Goal: Transaction & Acquisition: Purchase product/service

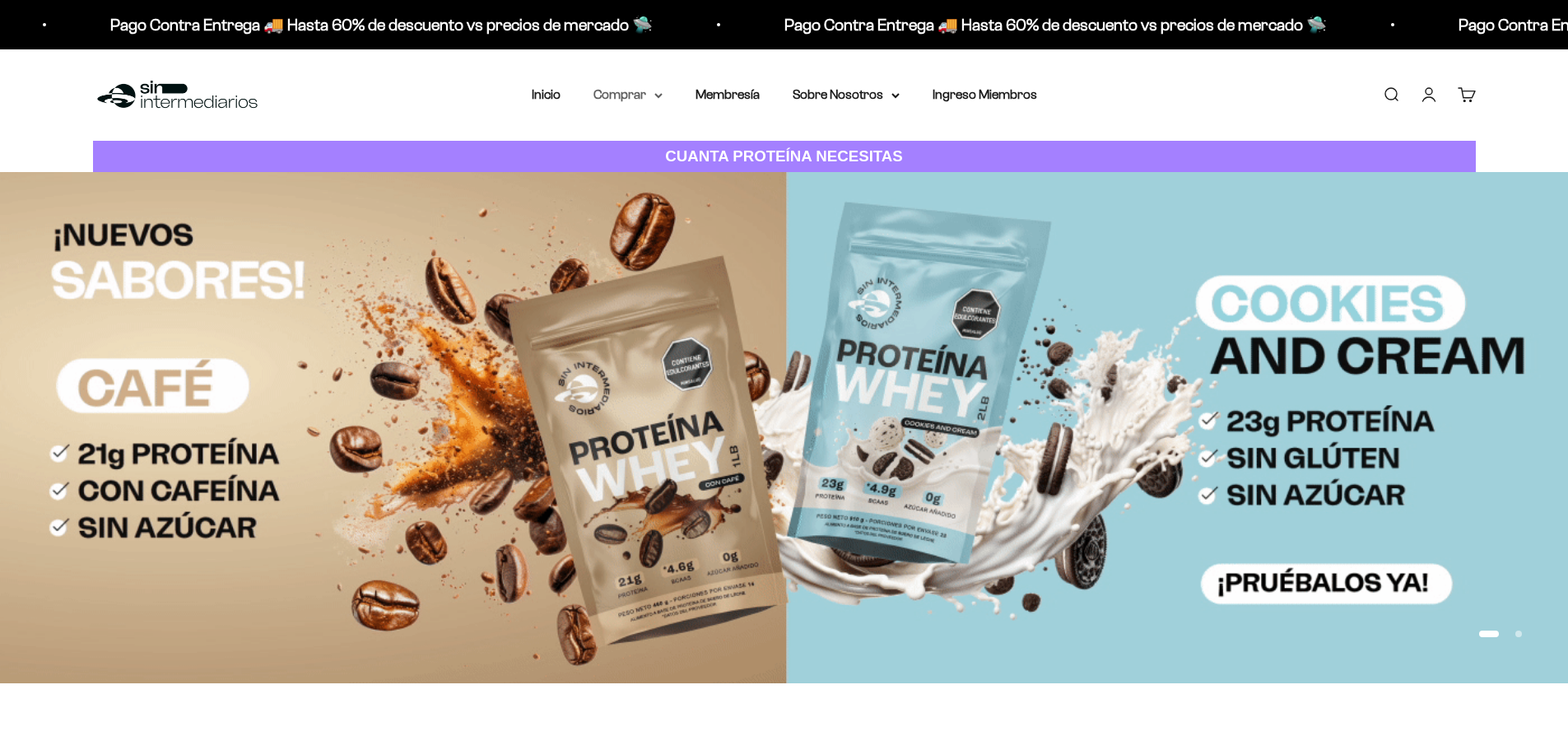
click at [635, 92] on summary "Comprar" at bounding box center [628, 95] width 69 height 21
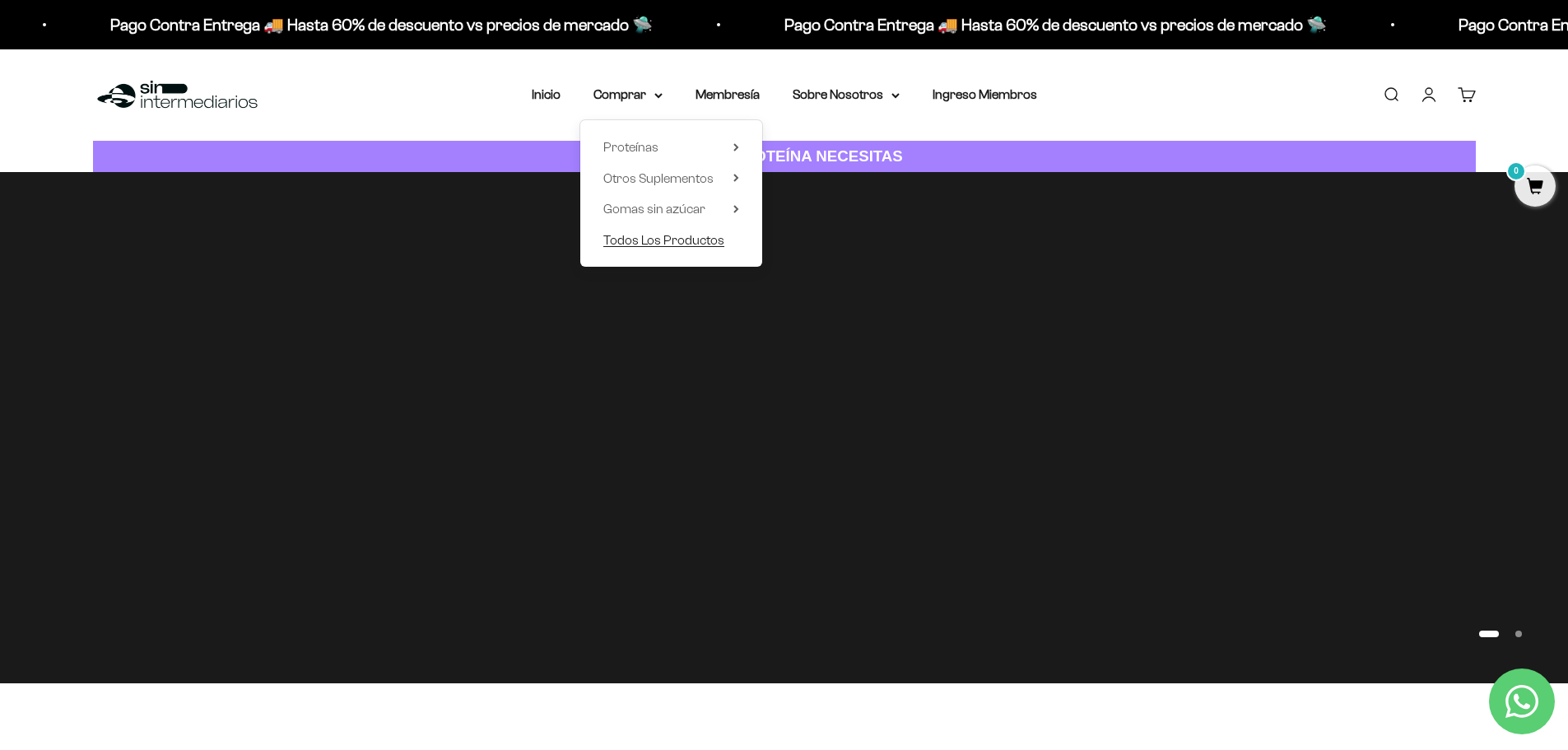
click at [679, 246] on span "Todos Los Productos" at bounding box center [664, 240] width 121 height 14
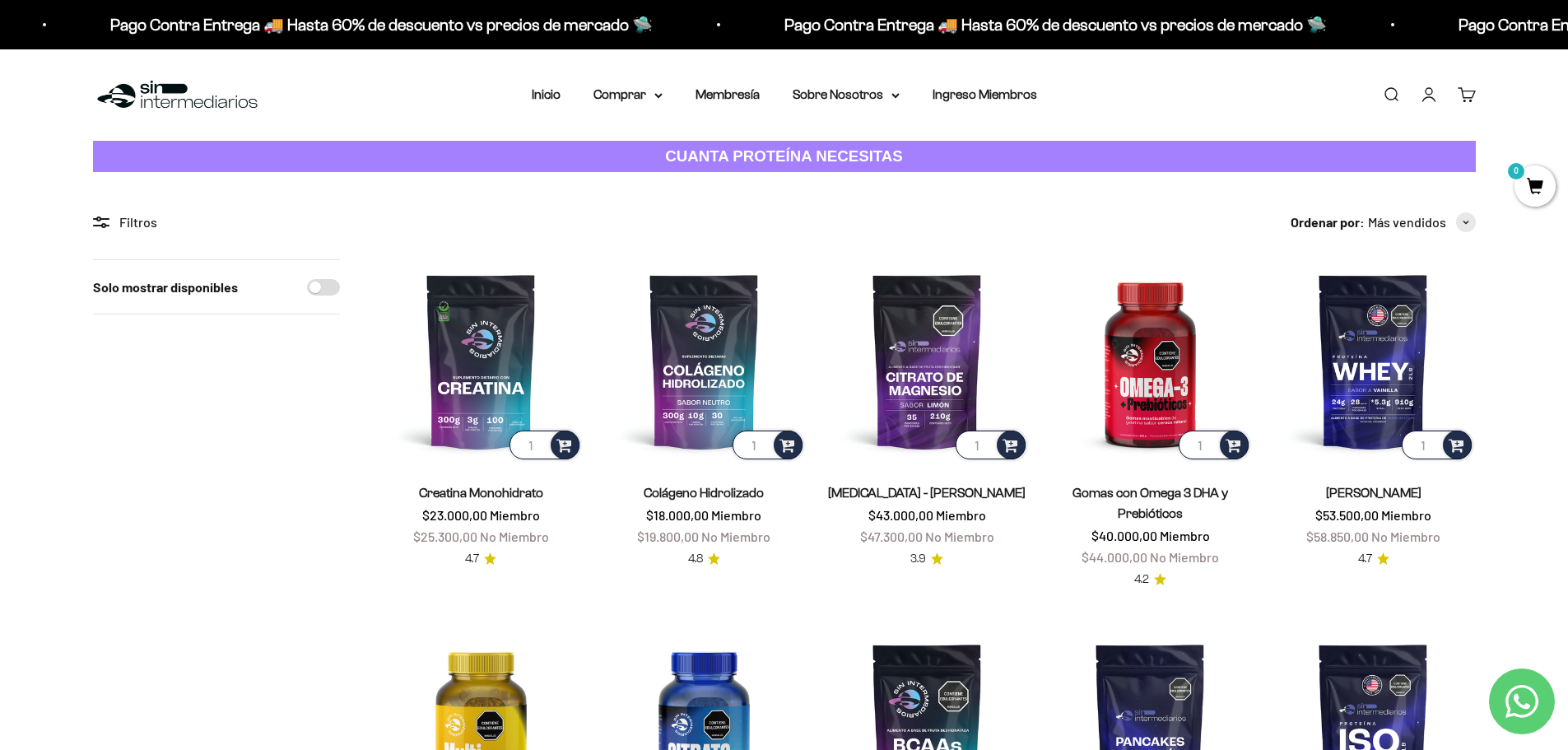
click at [1438, 103] on link "Iniciar sesión" at bounding box center [1428, 95] width 18 height 18
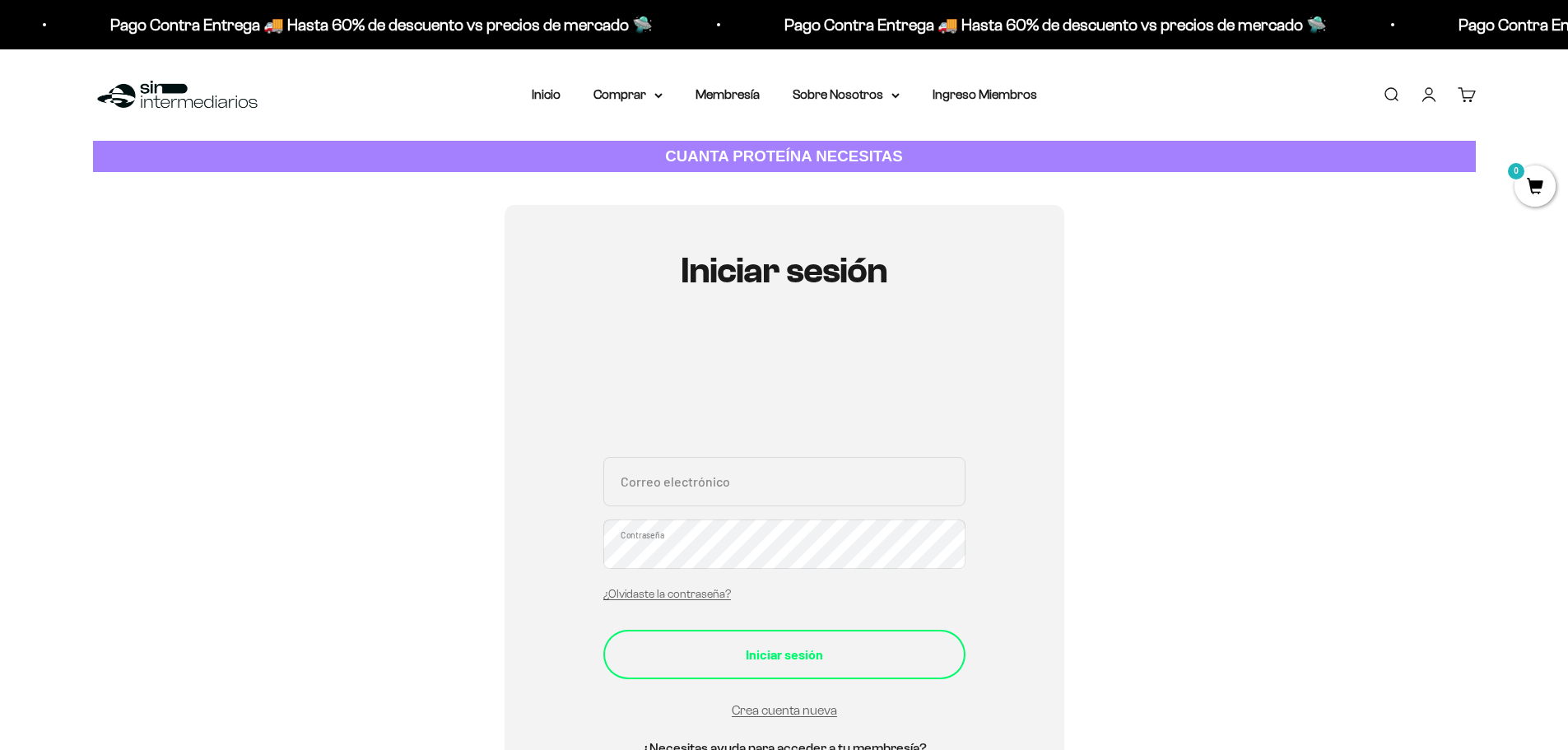
type input "paulomaxkiller@gmail.com"
click at [703, 668] on button "Iniciar sesión" at bounding box center [784, 655] width 362 height 50
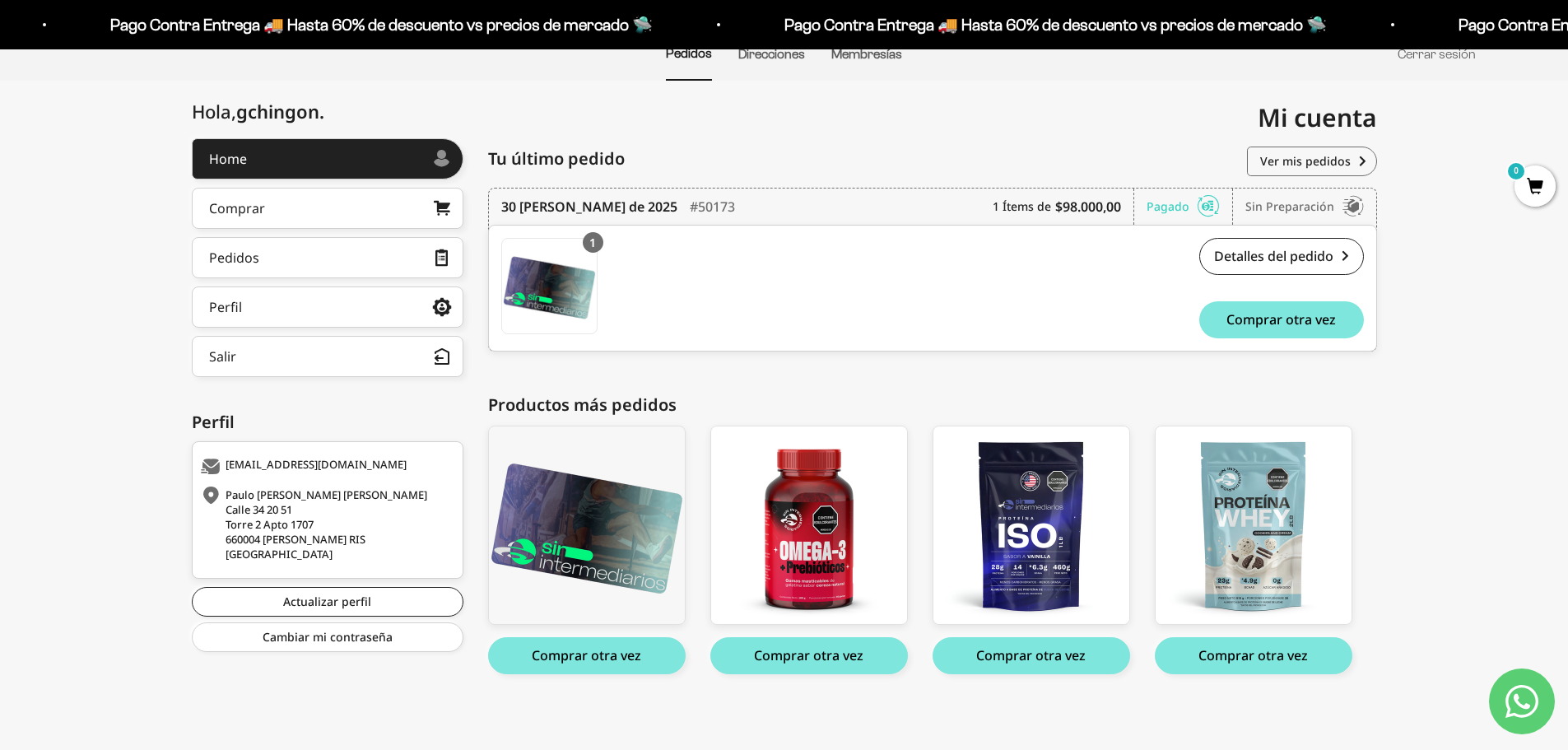
scroll to position [146, 0]
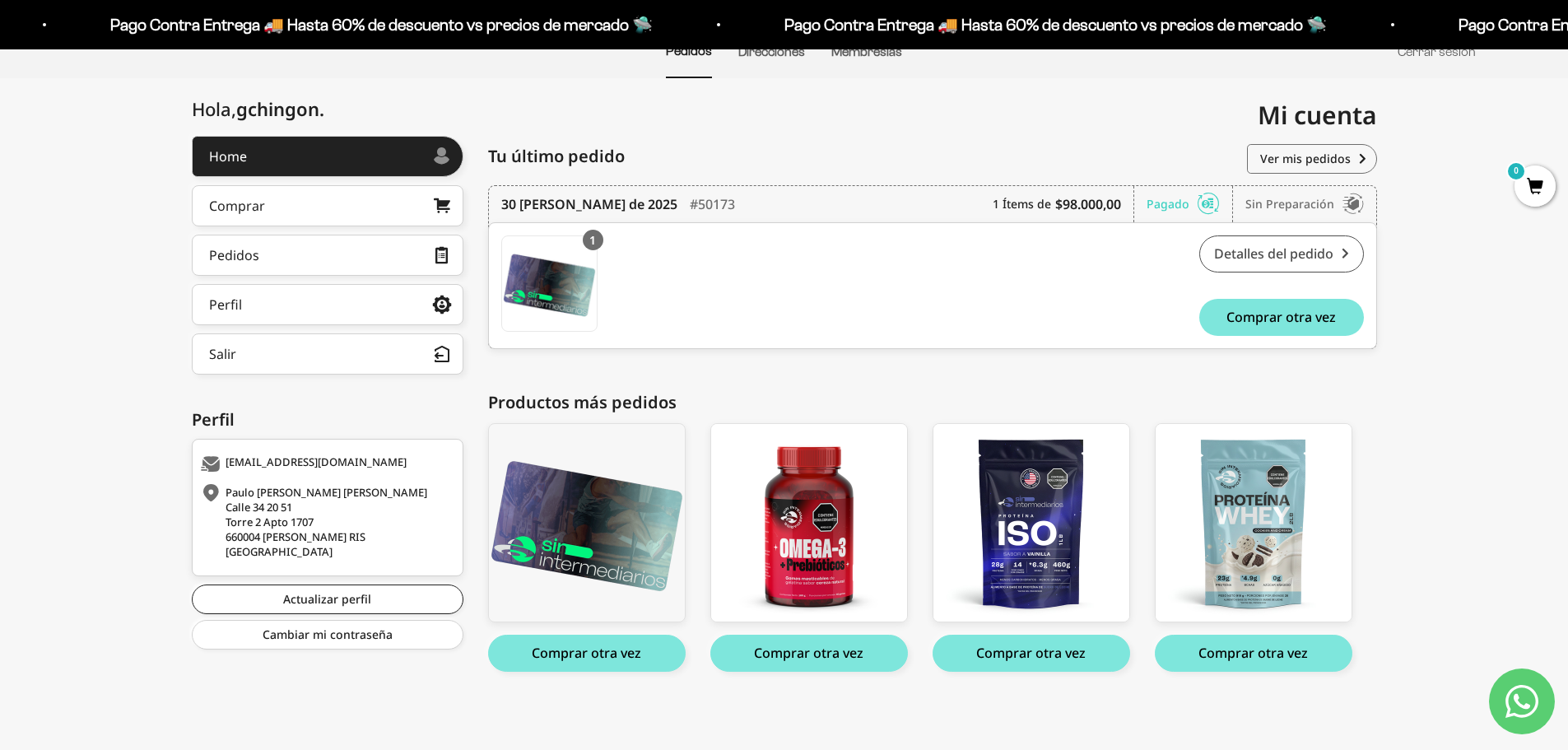
click at [1289, 262] on link "Detalles del pedido" at bounding box center [1281, 254] width 164 height 37
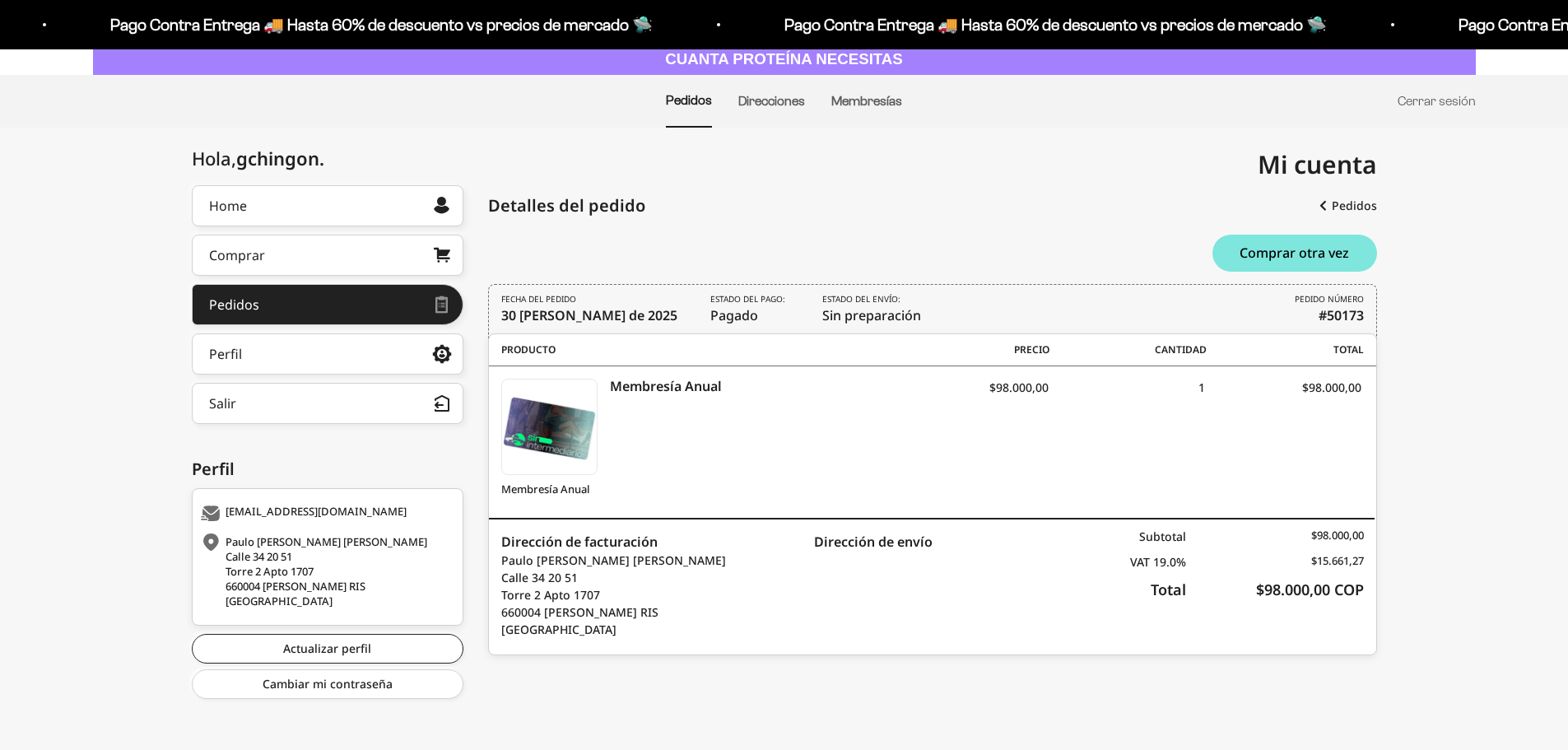
scroll to position [101, 0]
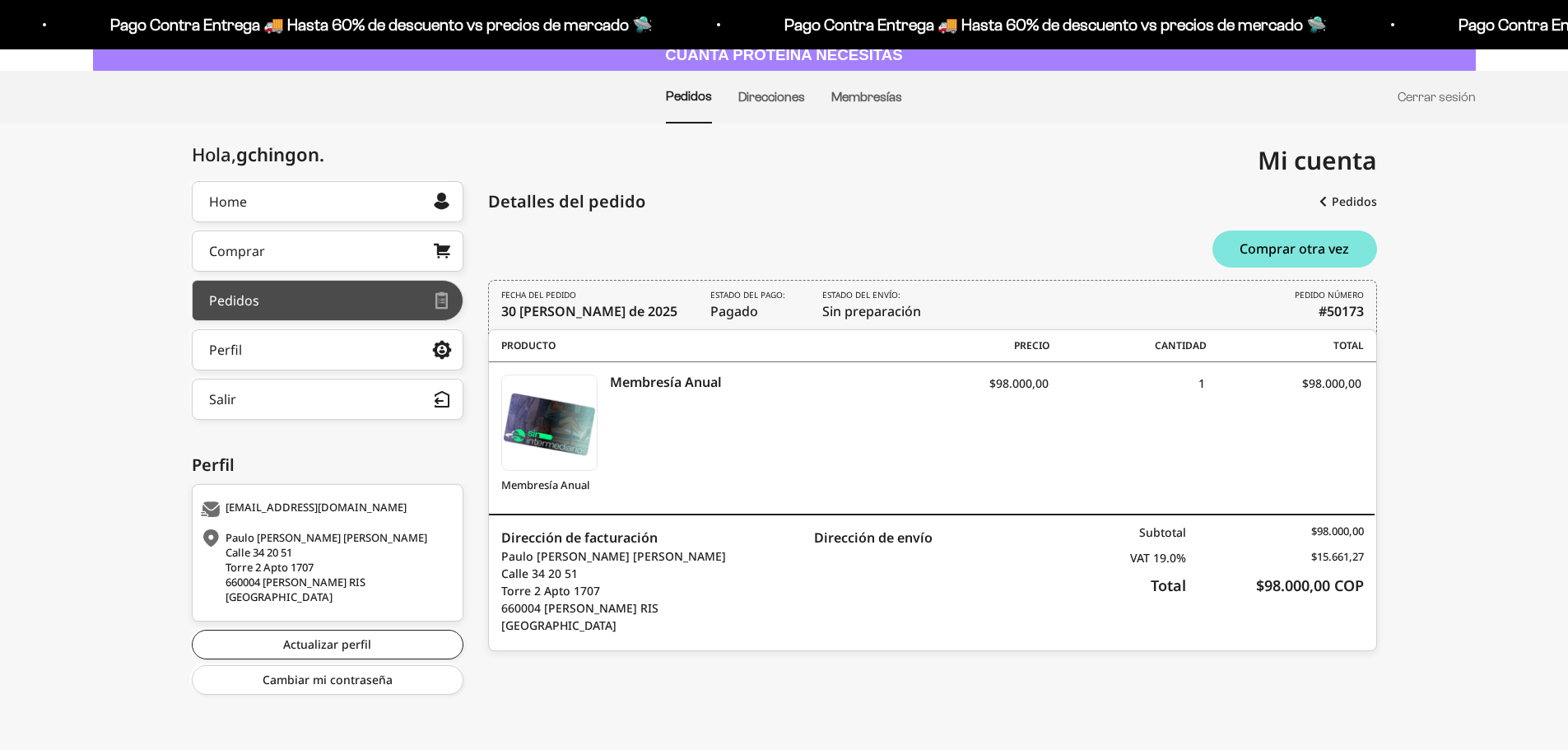
click at [267, 318] on link "Pedidos" at bounding box center [328, 300] width 272 height 41
click at [281, 299] on div at bounding box center [346, 300] width 175 height 9
click at [781, 334] on div "Producto SKU Precio Cantidad Total" at bounding box center [932, 346] width 887 height 33
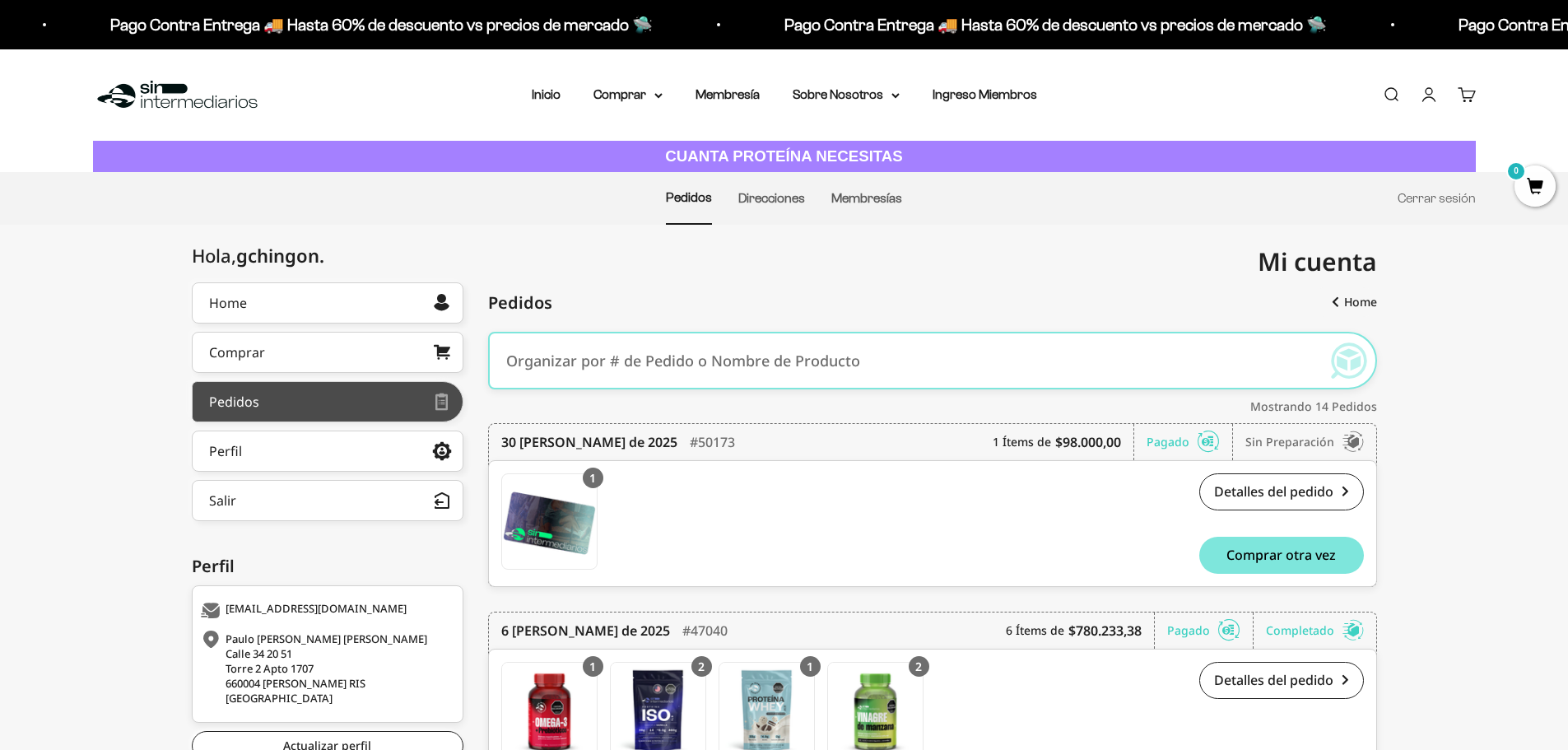
click at [327, 401] on div at bounding box center [346, 402] width 175 height 9
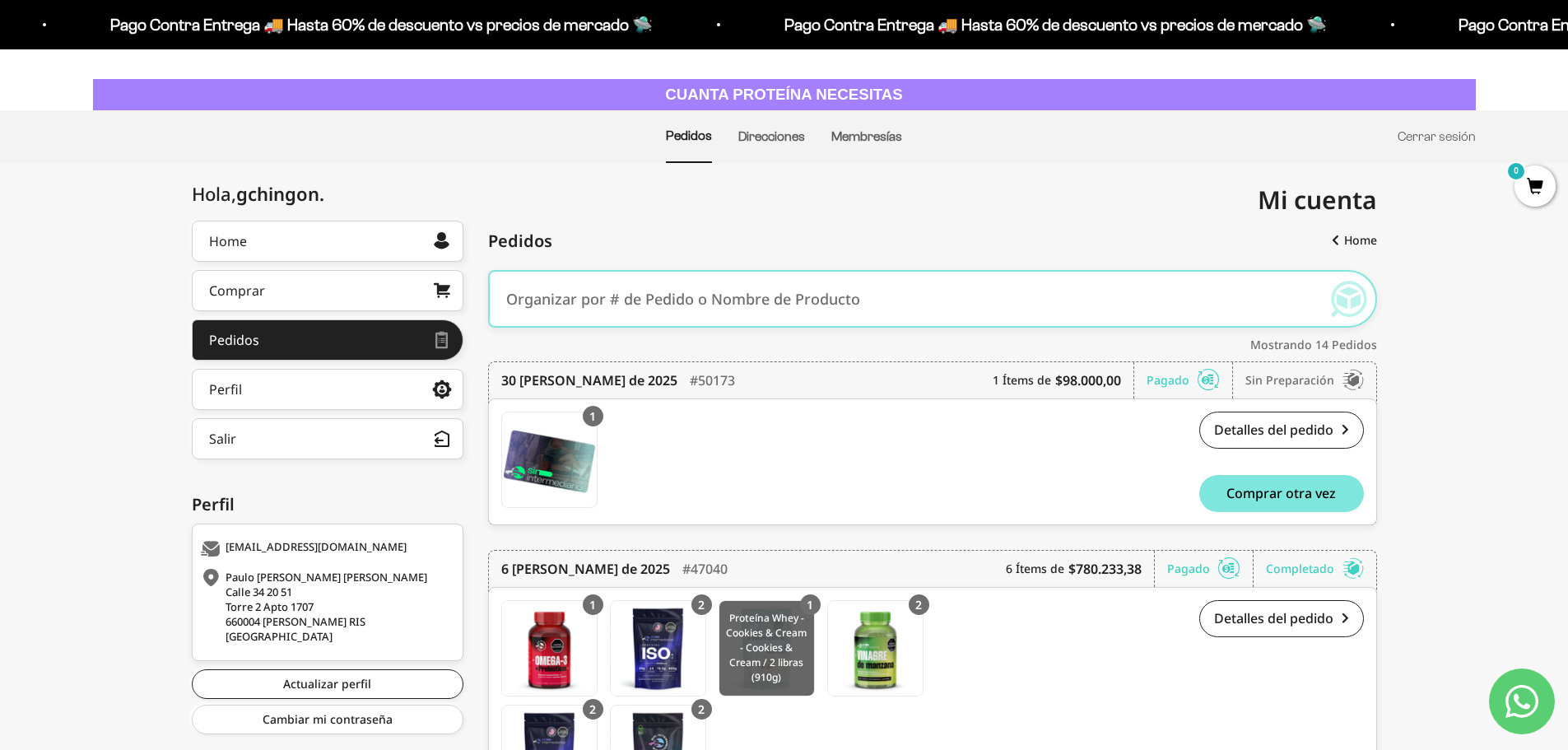
scroll to position [272, 0]
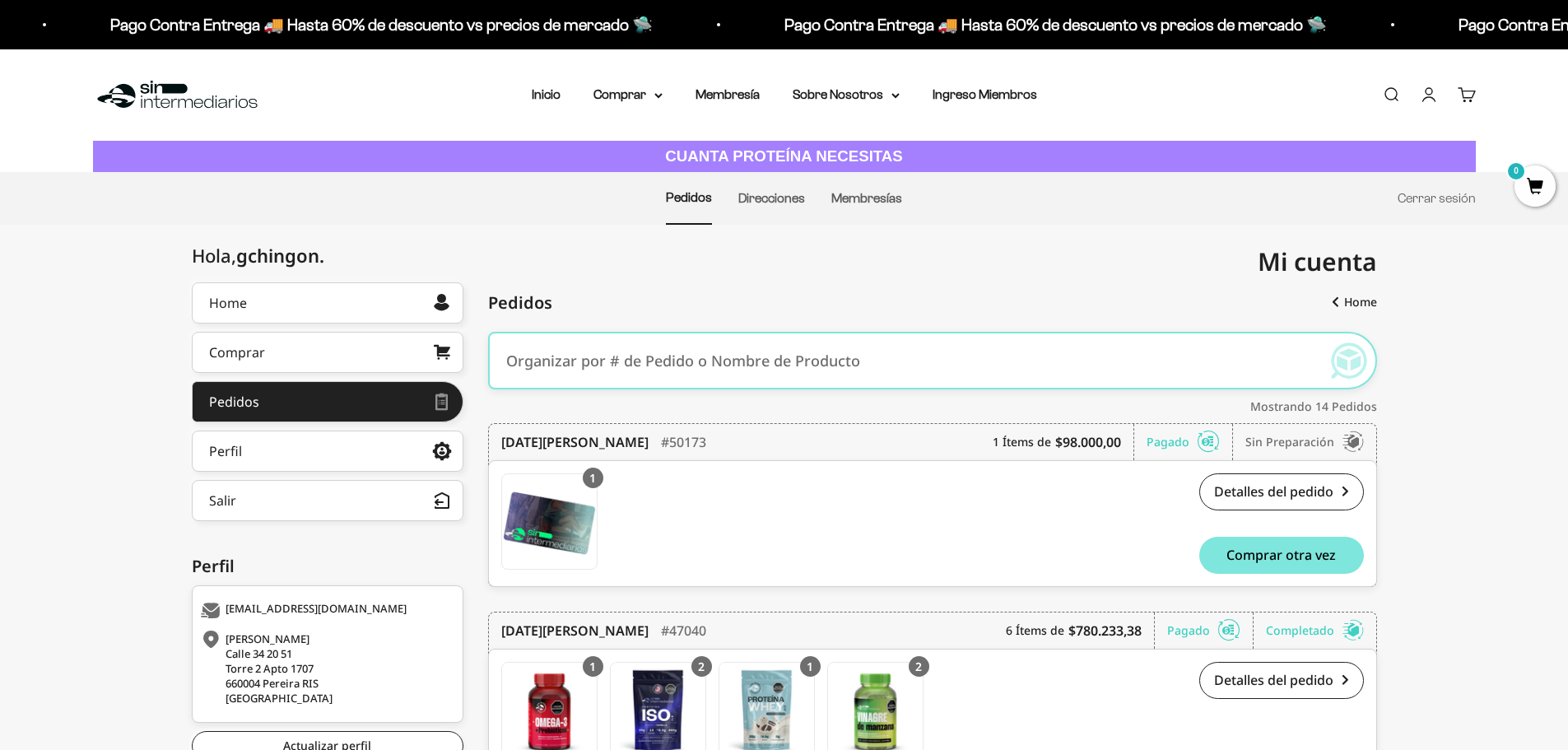
scroll to position [577, 0]
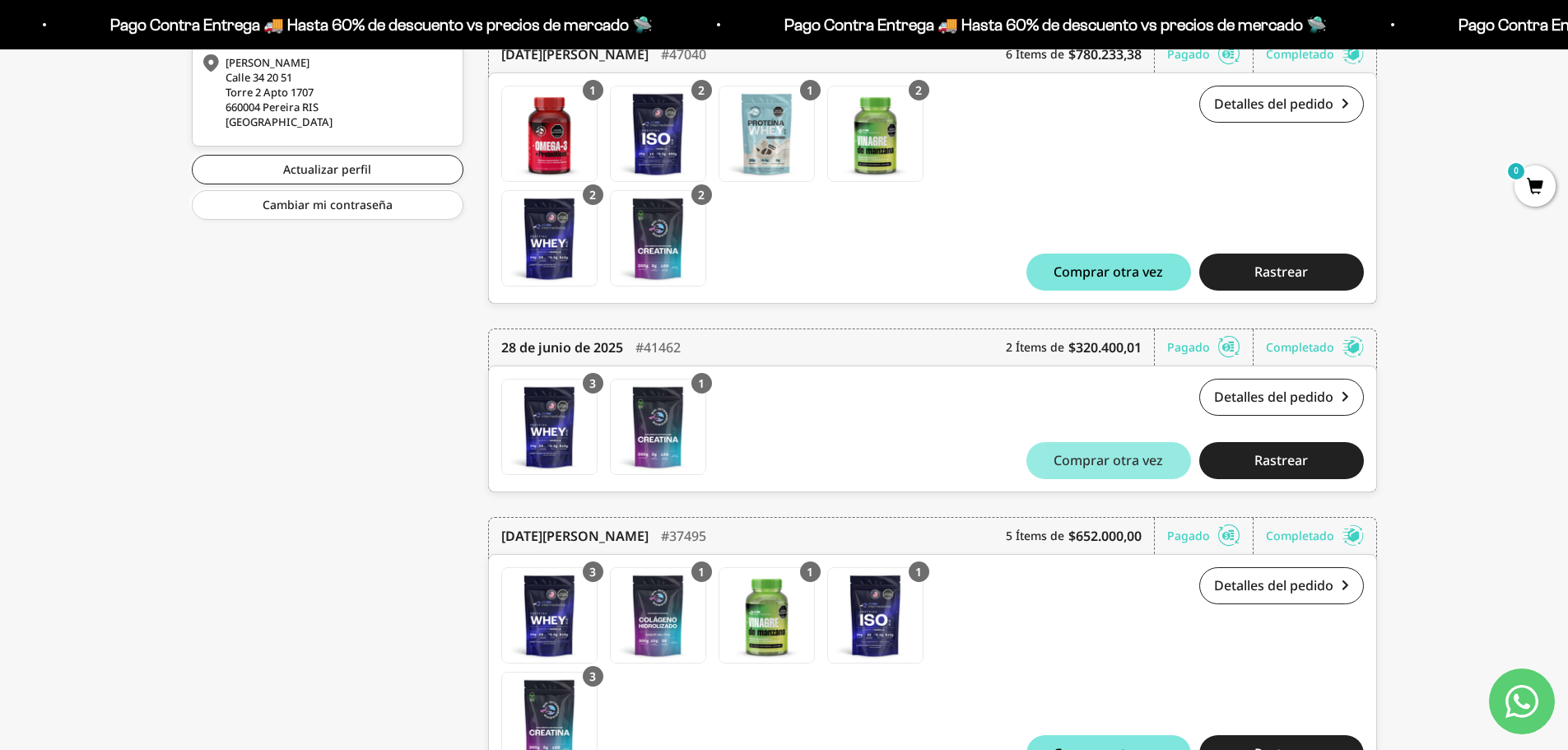
click at [1160, 459] on span "Comprar otra vez" at bounding box center [1108, 460] width 110 height 13
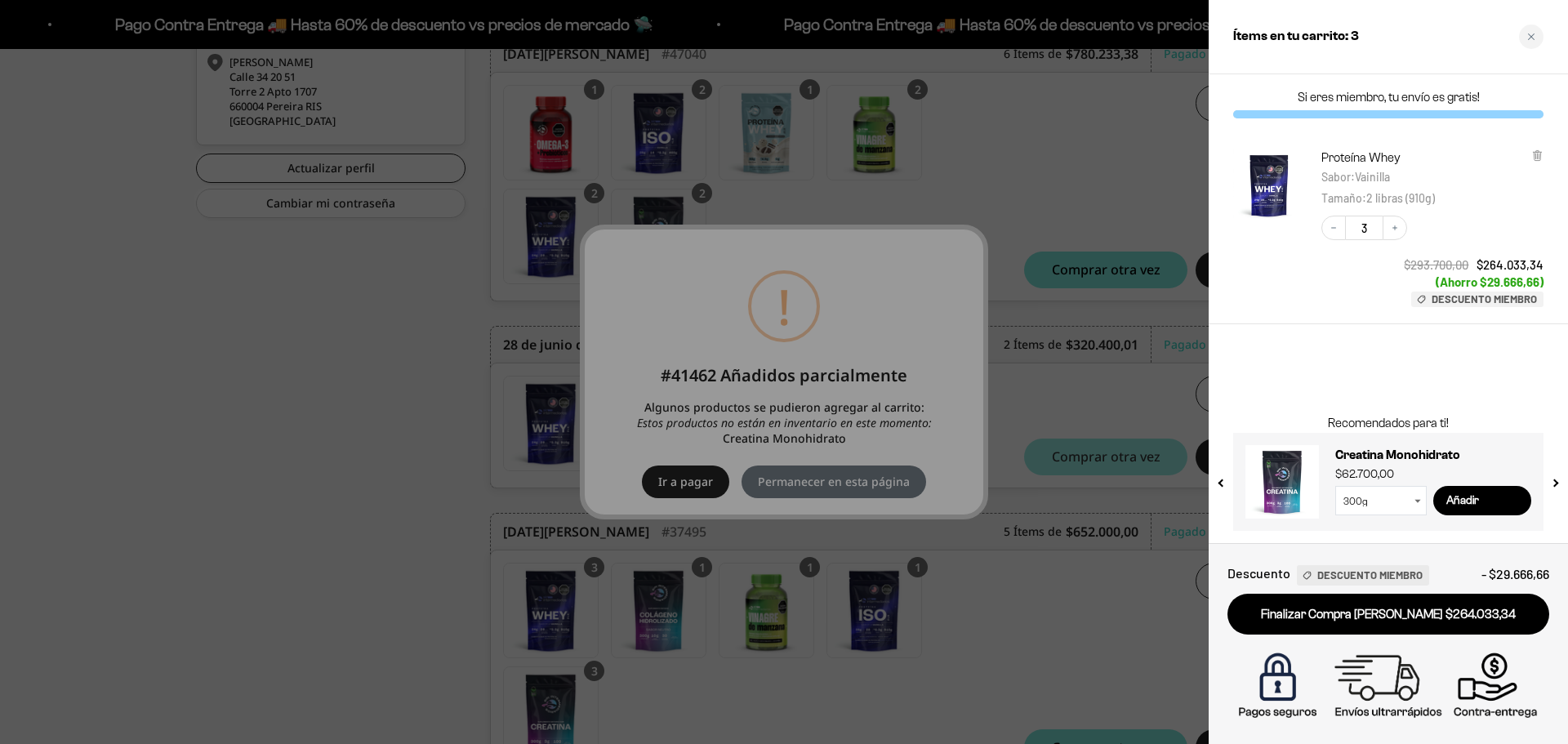
click at [1117, 197] on div at bounding box center [784, 372] width 1568 height 744
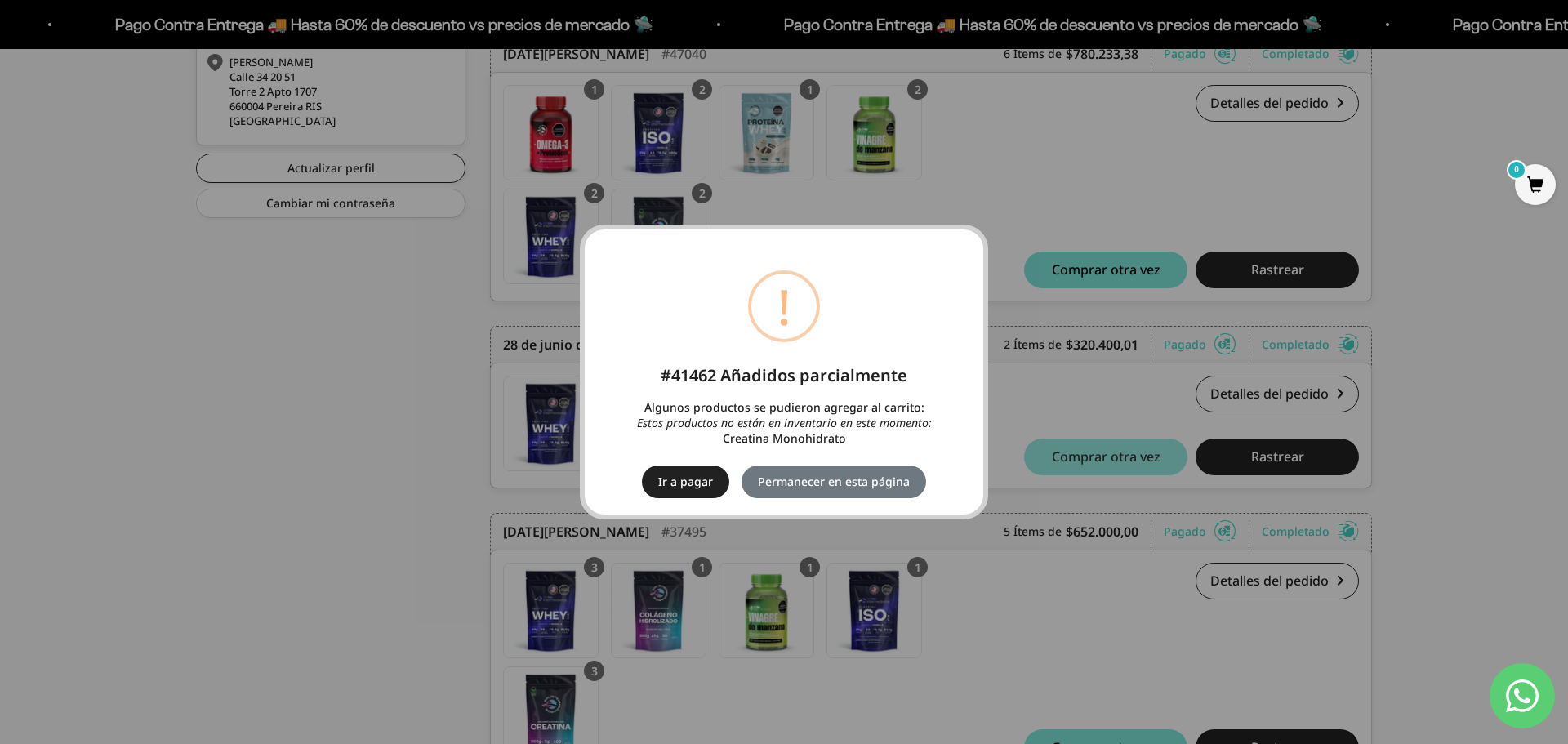
click at [1231, 144] on div "× ! #41462 Añadidos parcialmente Algunos productos se pudieron agregar al carri…" at bounding box center [784, 372] width 1568 height 744
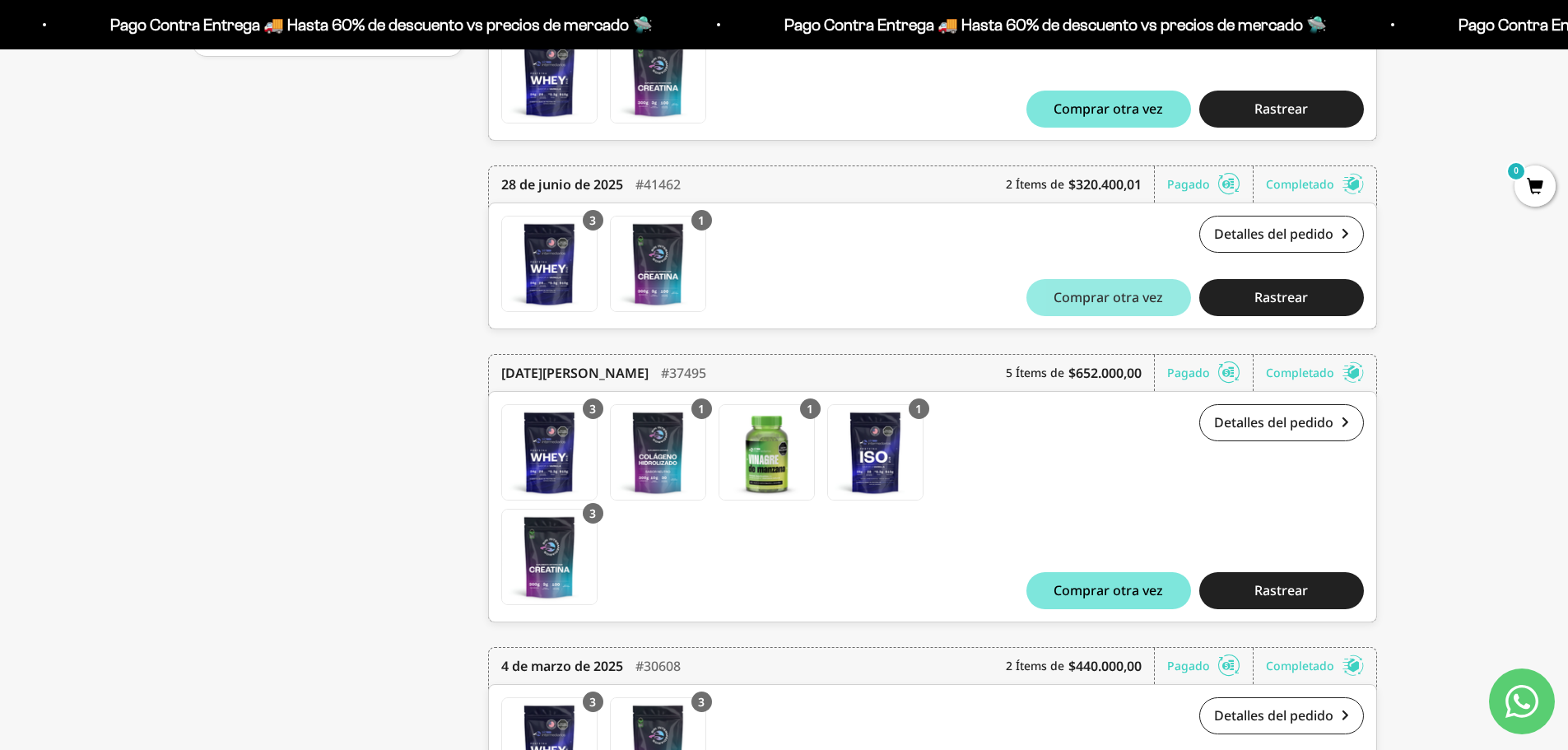
scroll to position [741, 0]
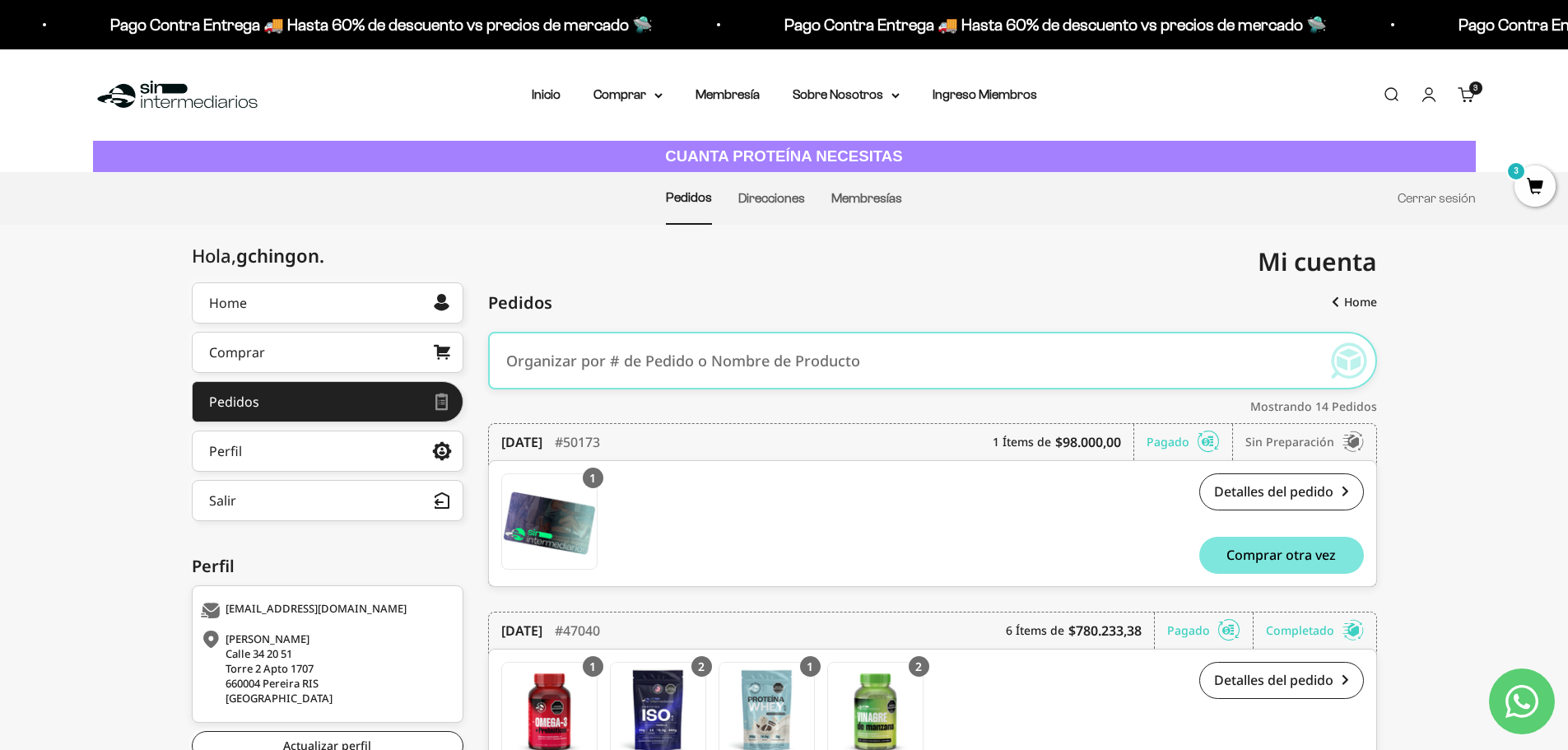
drag, startPoint x: 861, startPoint y: 215, endPoint x: 1048, endPoint y: 198, distance: 187.8
click at [861, 212] on li "Membresías" at bounding box center [867, 198] width 71 height 51
click at [622, 92] on summary "Comprar" at bounding box center [628, 95] width 69 height 21
click at [714, 169] on span "Otros Suplementos" at bounding box center [658, 179] width 110 height 21
click at [731, 210] on summary "Gomas sin azúcar" at bounding box center [671, 210] width 136 height 21
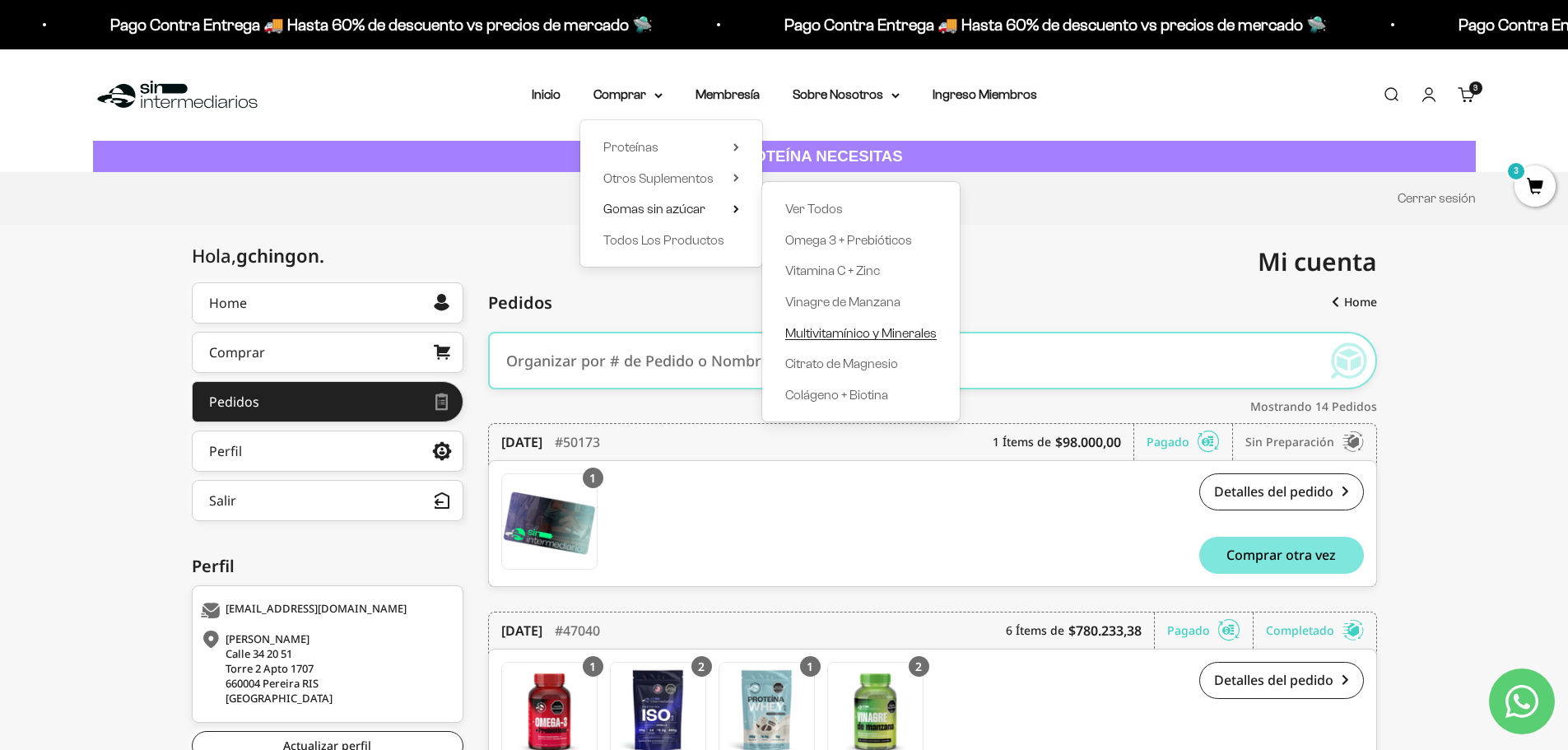
click at [876, 332] on span "Multivitamínico y Minerales" at bounding box center [860, 333] width 151 height 14
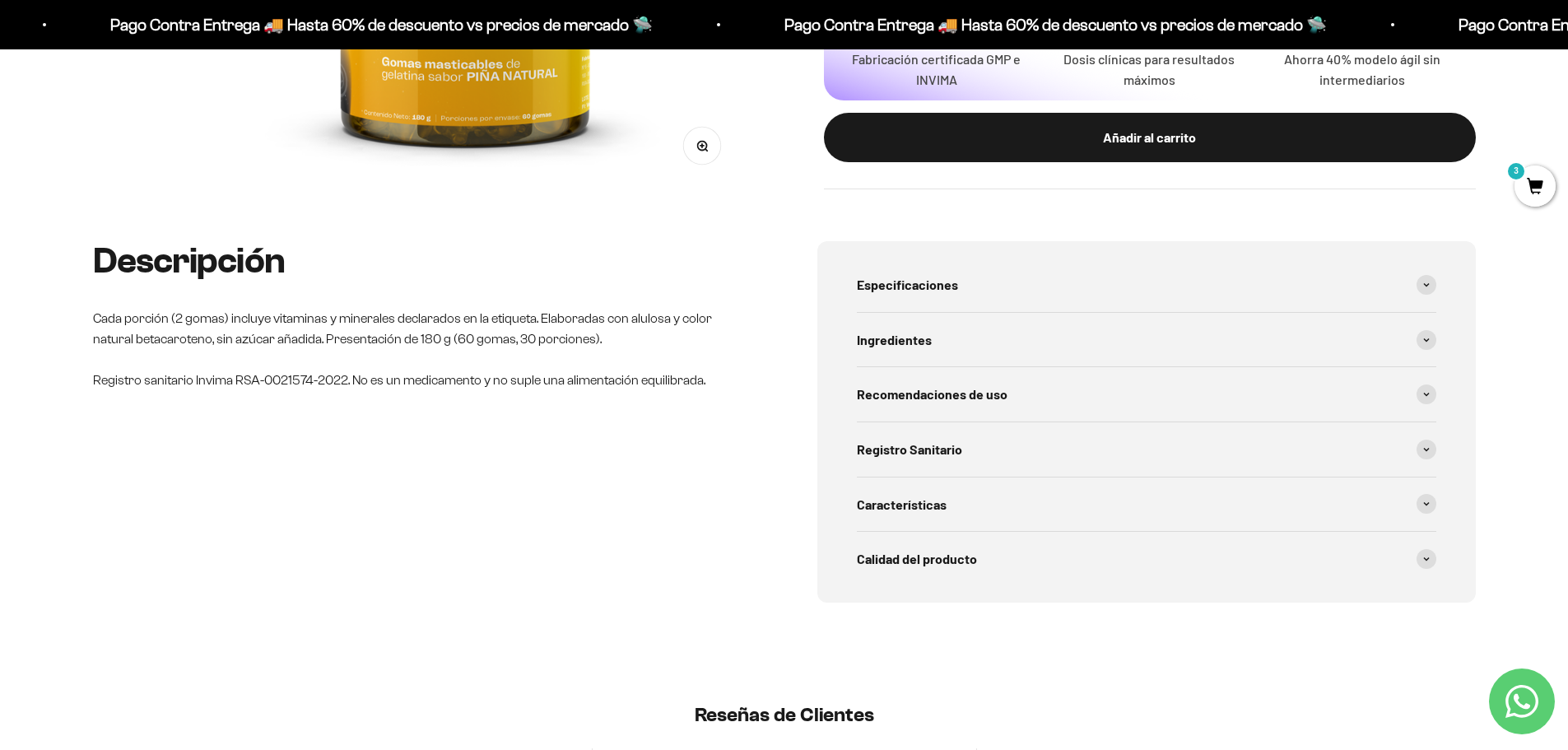
scroll to position [659, 0]
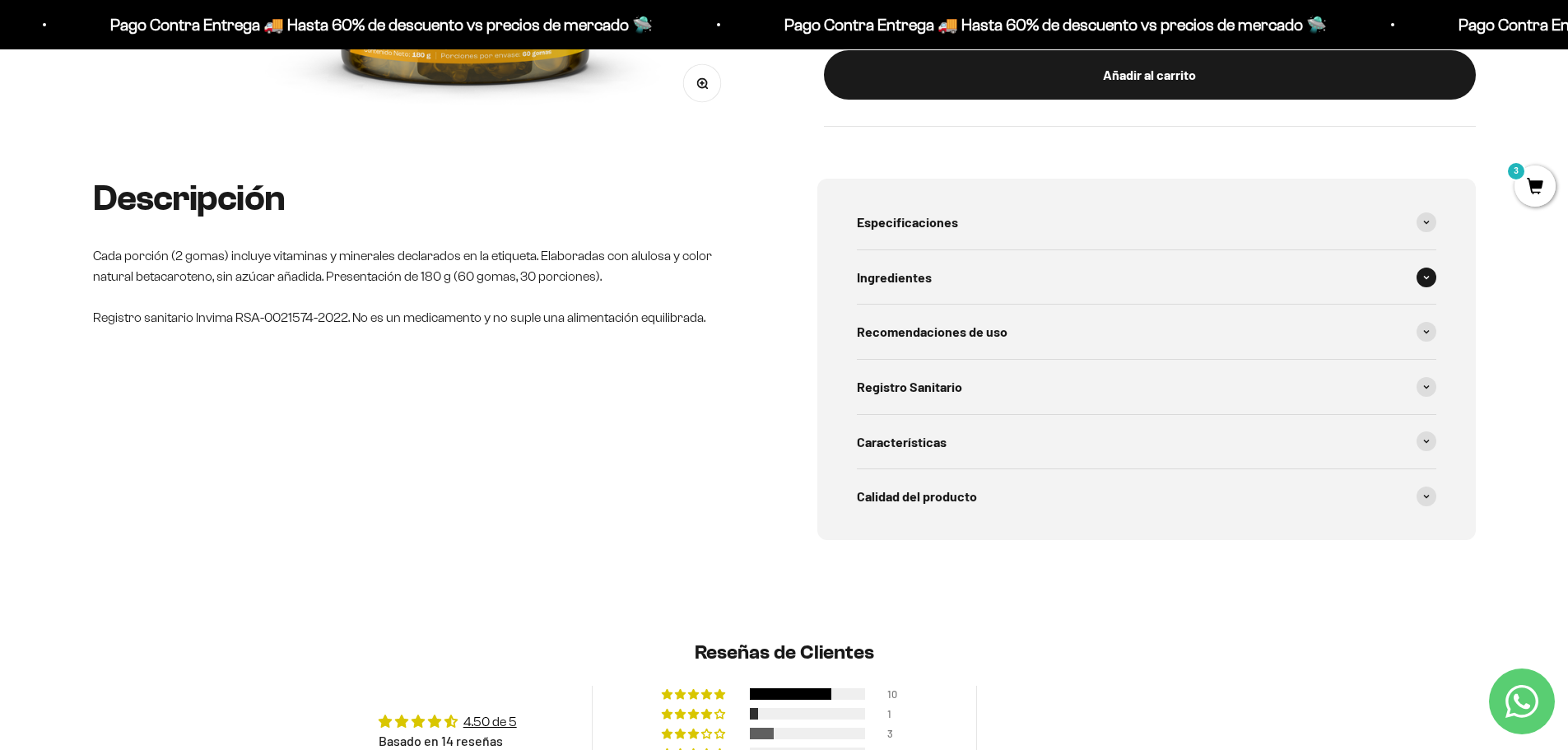
click at [1015, 262] on div "Ingredientes" at bounding box center [1146, 277] width 579 height 55
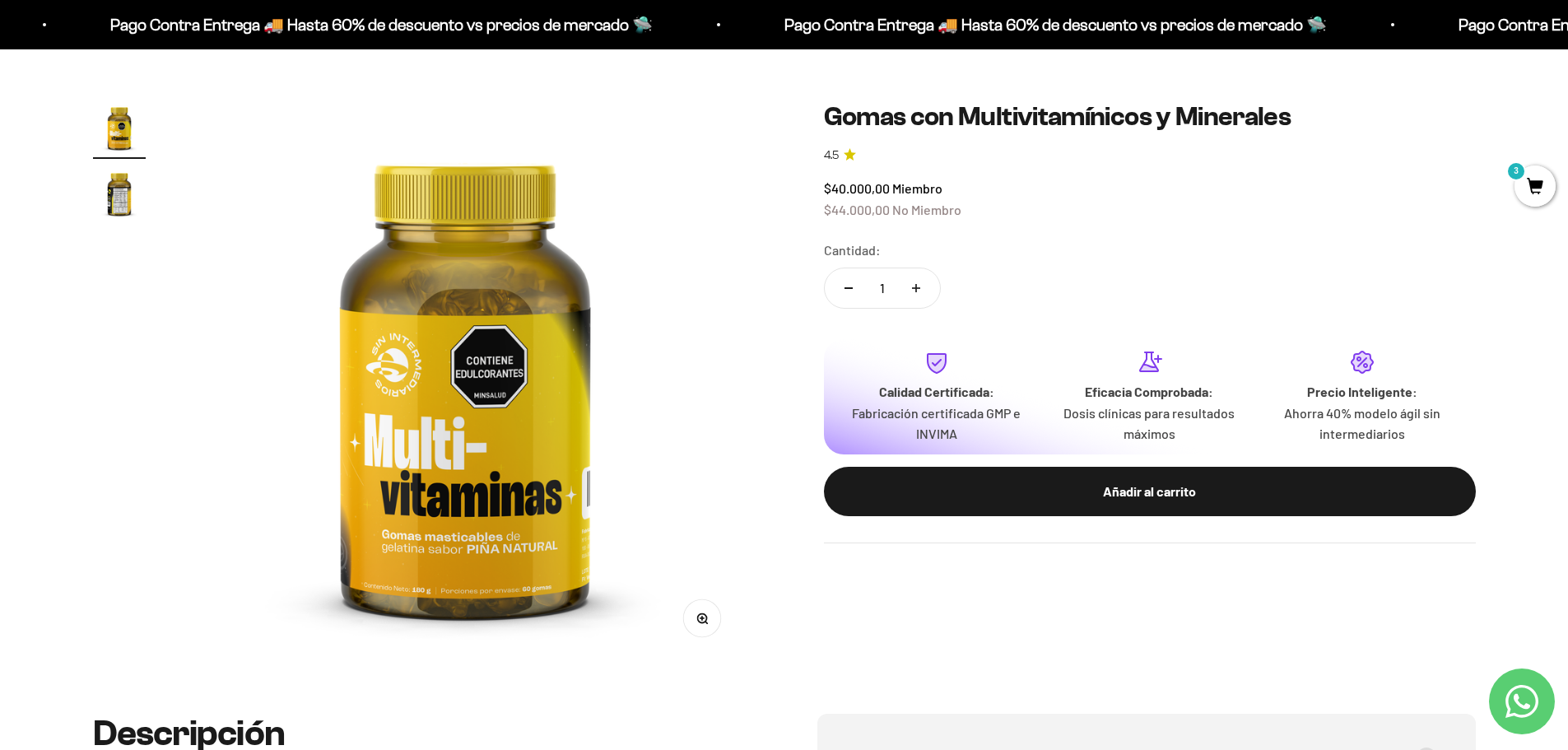
scroll to position [0, 0]
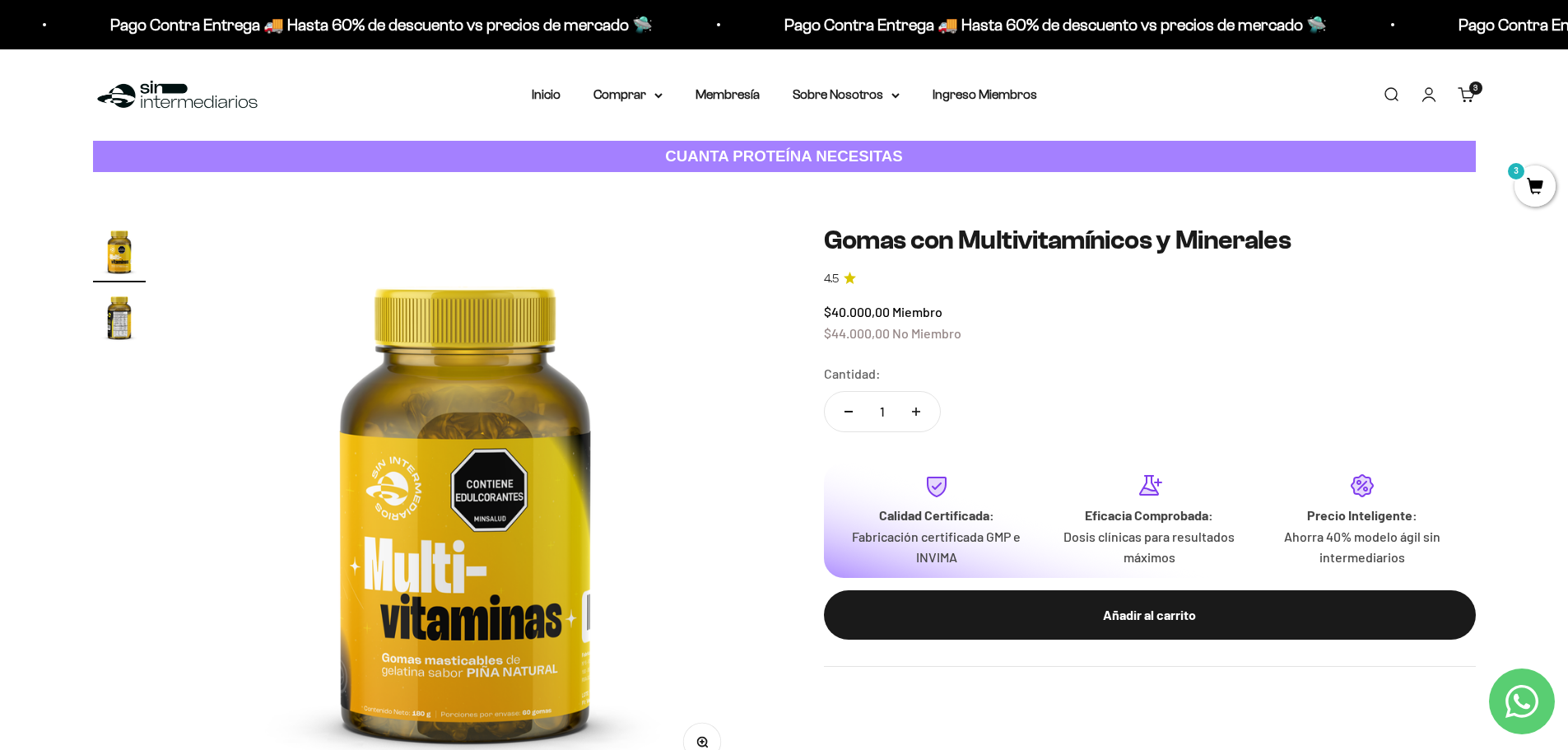
click at [163, 88] on img at bounding box center [177, 95] width 169 height 35
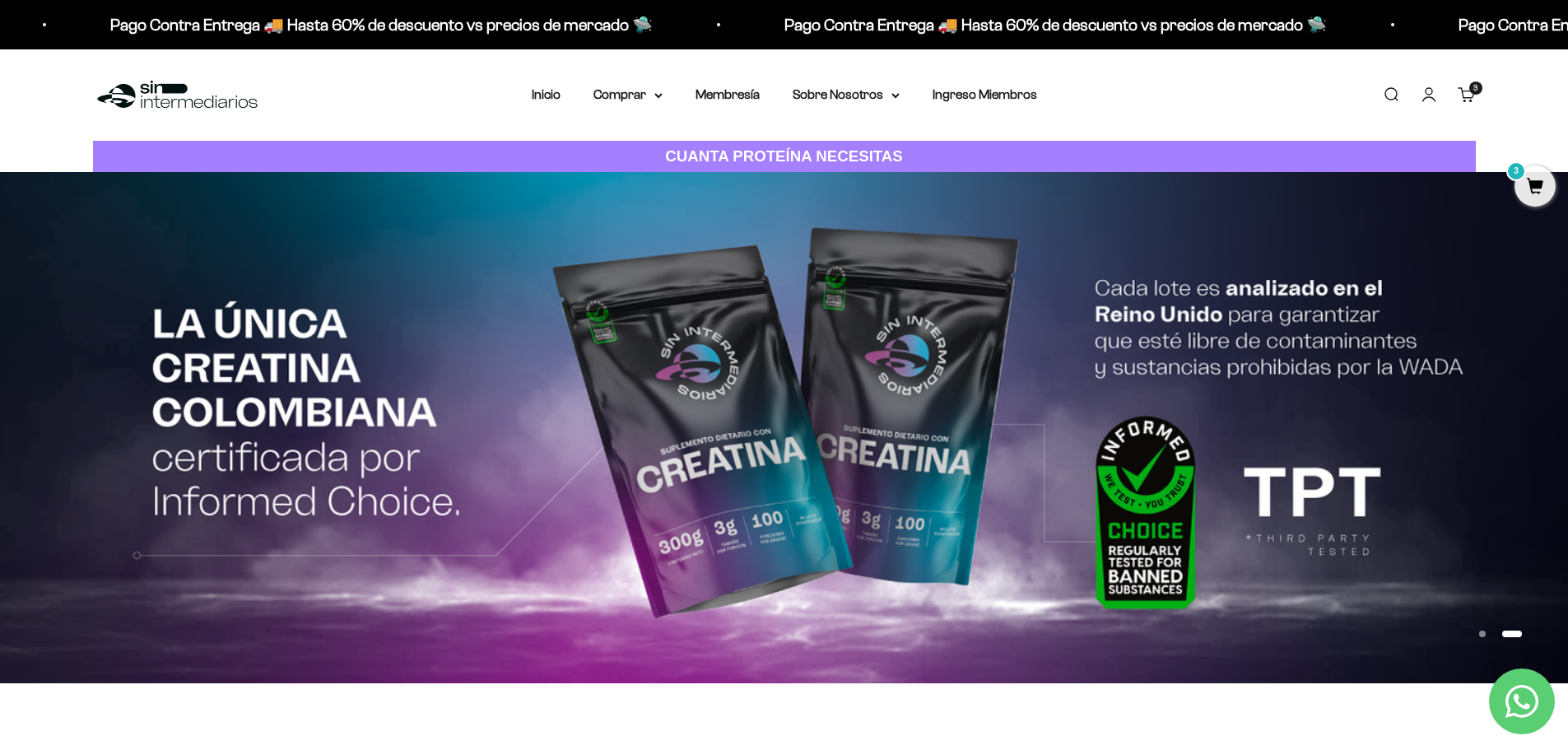
click at [1469, 98] on link "Carrito 3 artículos 3" at bounding box center [1467, 95] width 18 height 18
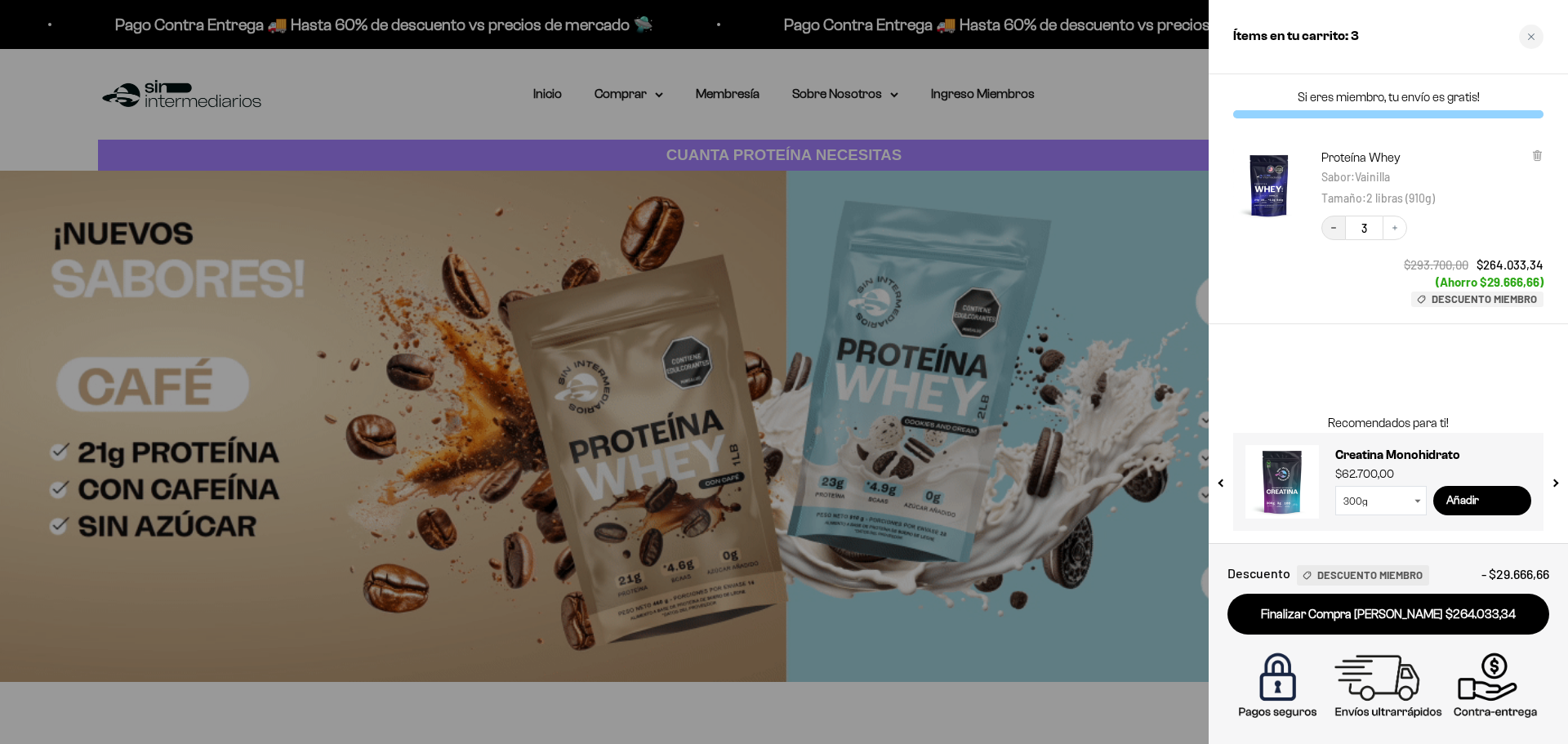
click at [1331, 229] on icon "Decrease quantity" at bounding box center [1334, 228] width 9 height 9
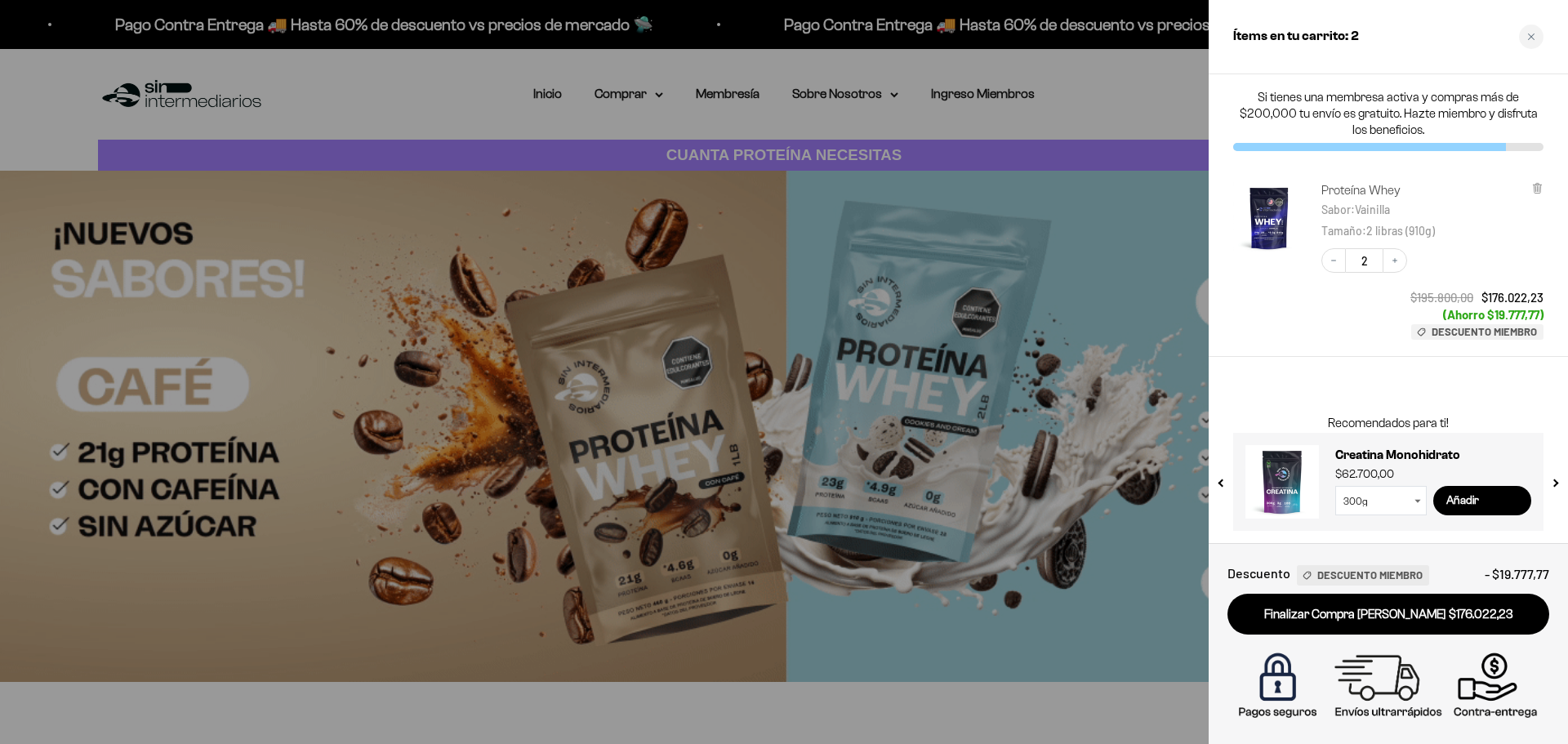
click at [1372, 186] on link "Proteína Whey" at bounding box center [1374, 190] width 105 height 16
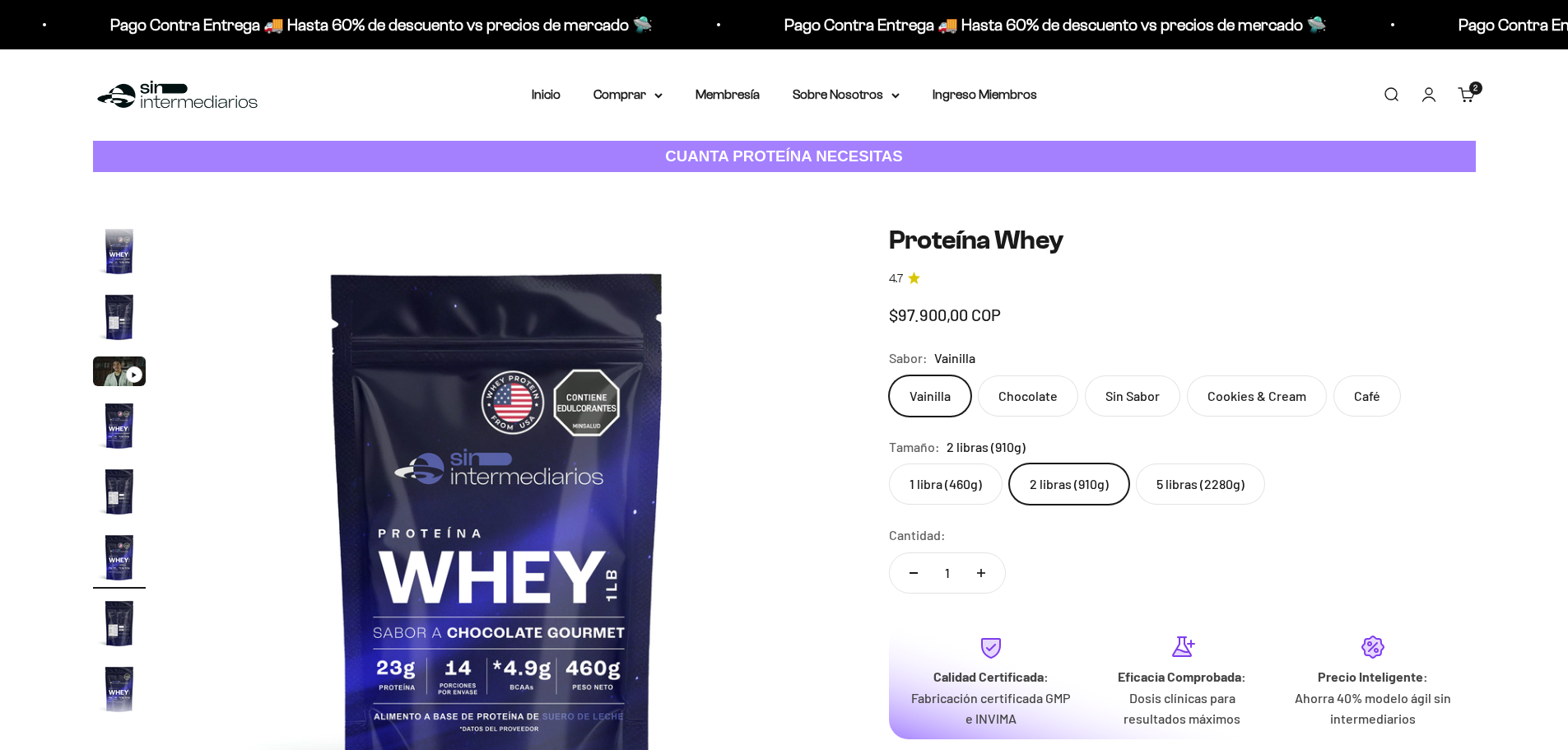
scroll to position [31, 0]
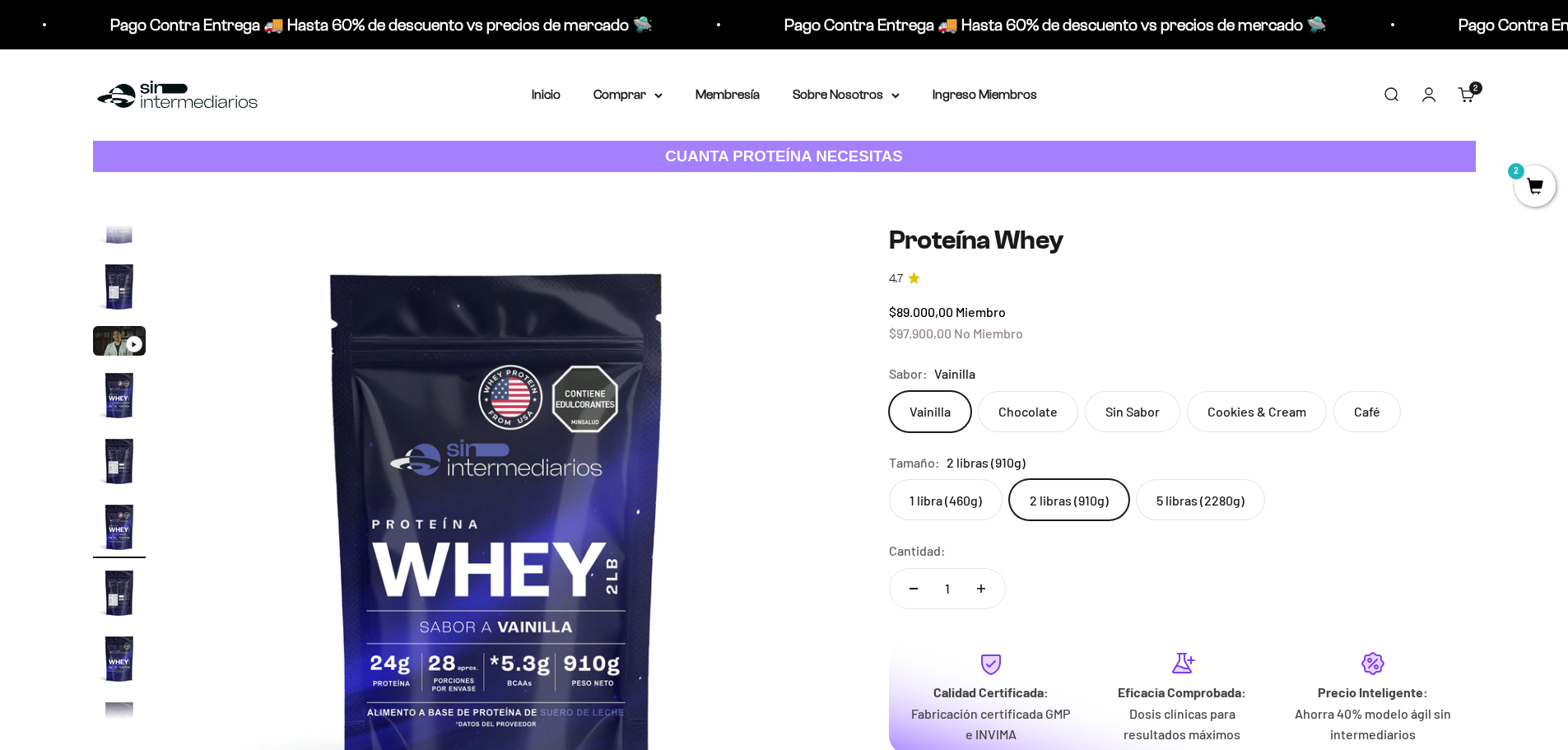
click at [1231, 412] on label "Cookies & Cream" at bounding box center [1257, 411] width 140 height 41
click at [889, 391] on input "Cookies & Cream" at bounding box center [888, 390] width 1 height 1
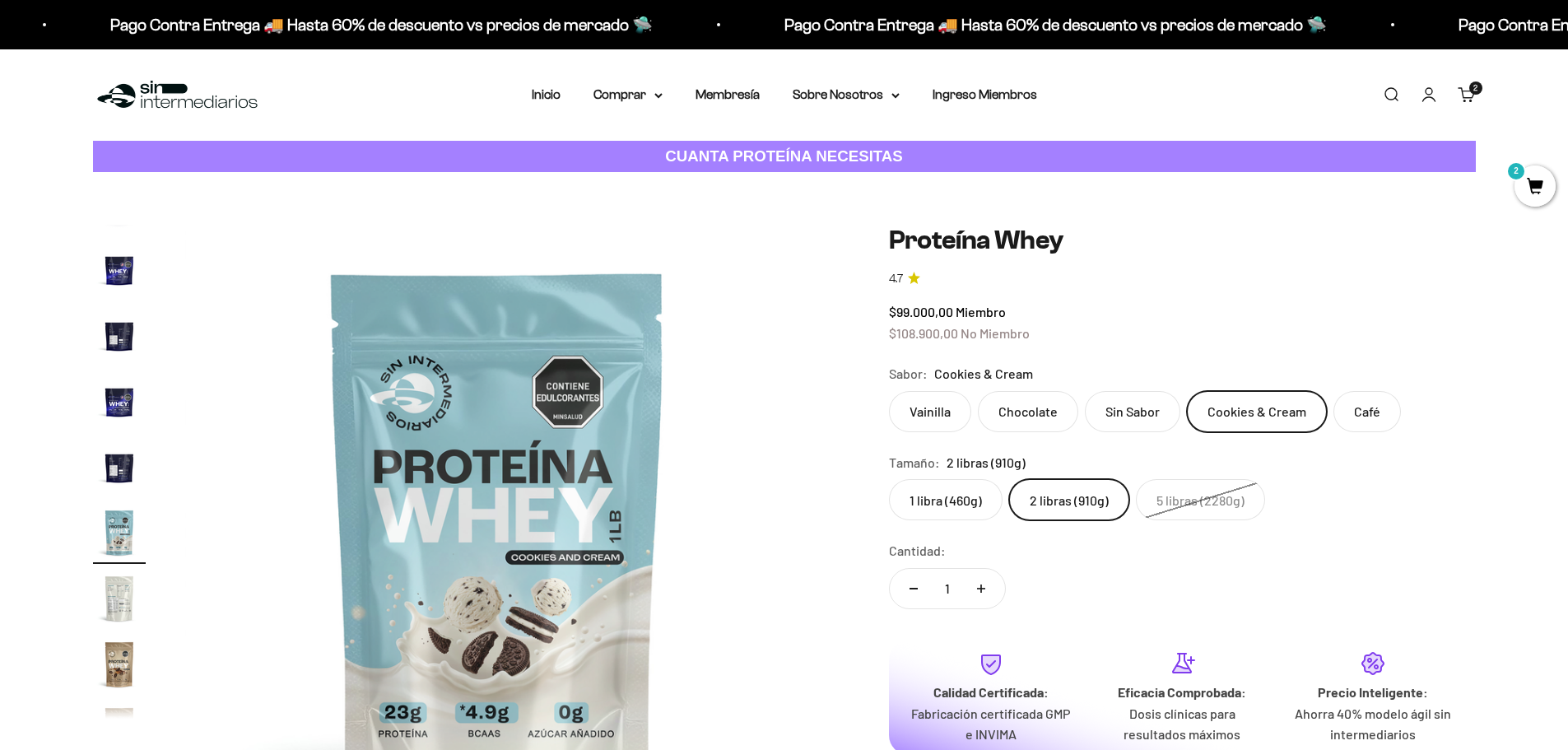
scroll to position [558, 0]
click at [1347, 409] on label "Café" at bounding box center [1367, 411] width 68 height 41
click at [889, 391] on input "Café" at bounding box center [888, 390] width 1 height 1
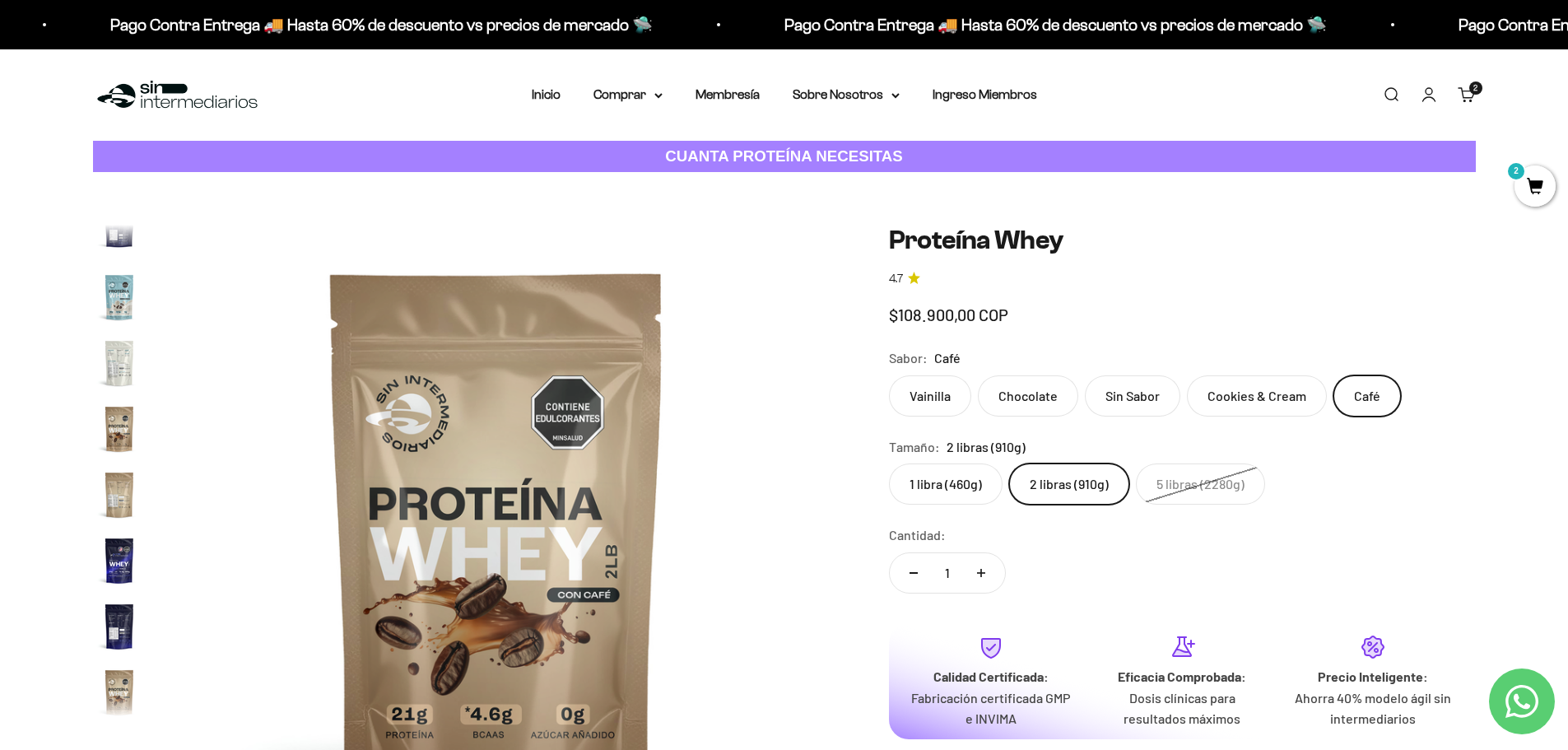
scroll to position [792, 0]
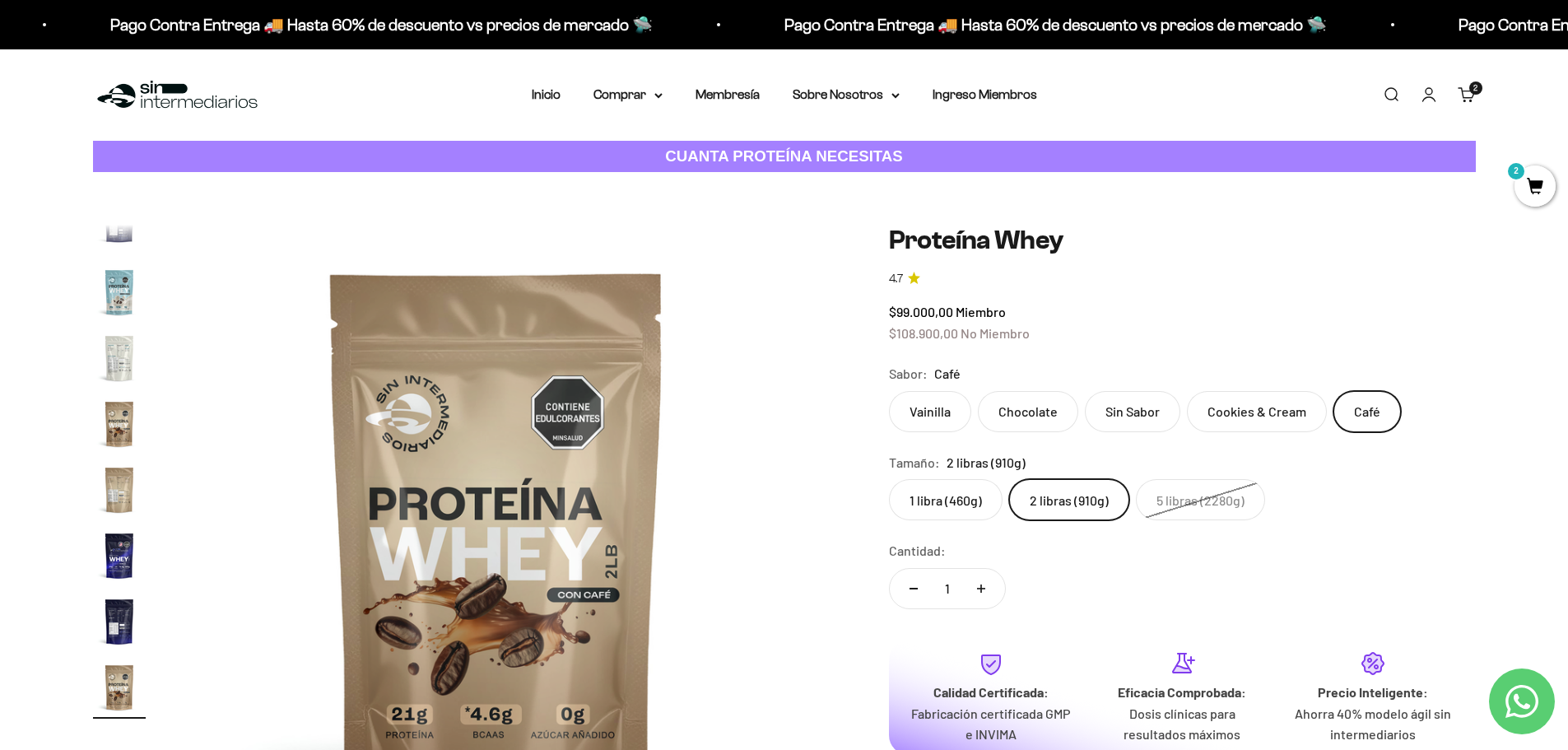
click at [1030, 418] on label "Chocolate" at bounding box center [1028, 411] width 100 height 41
click at [889, 391] on input "Chocolate" at bounding box center [888, 390] width 1 height 1
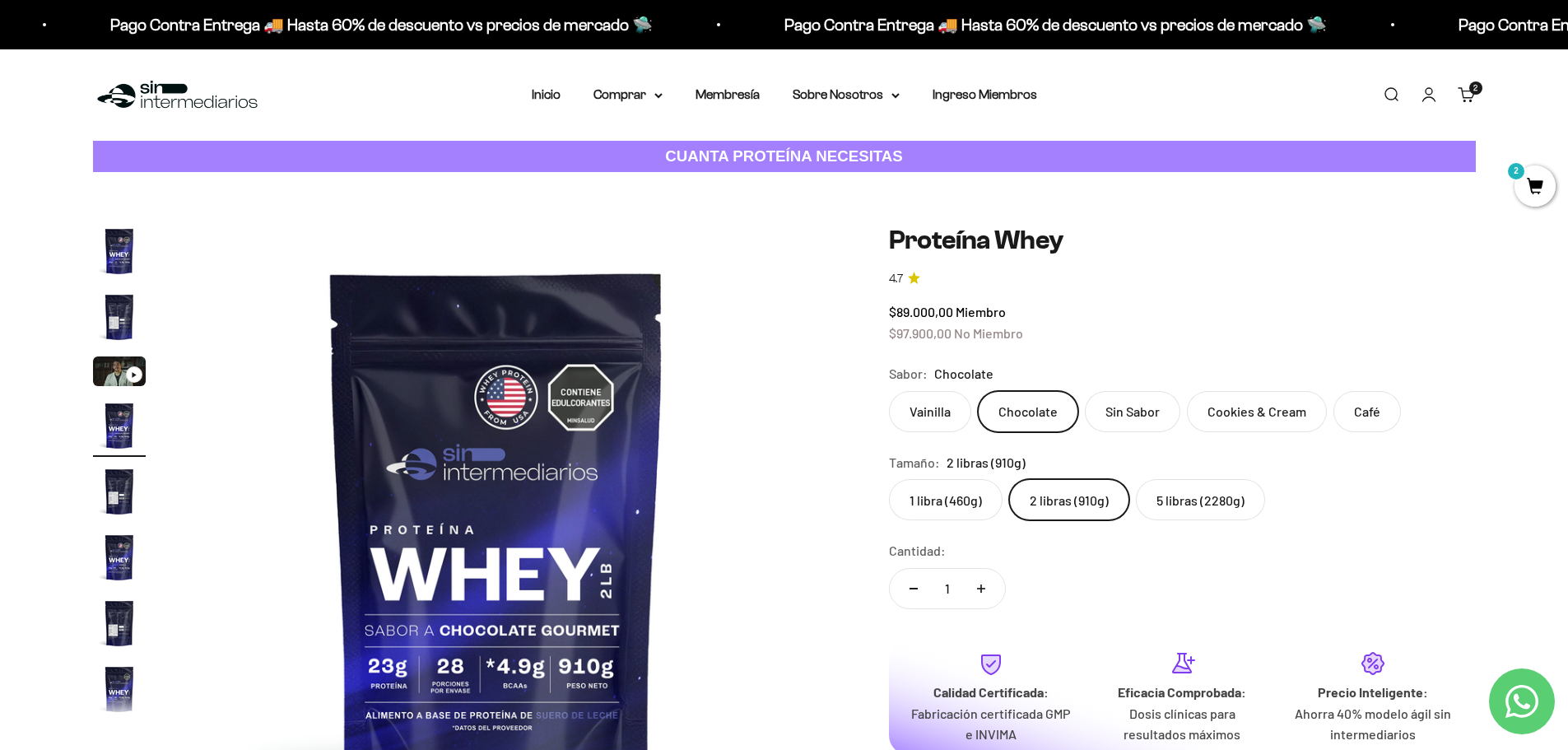
click at [935, 422] on label "Vainilla" at bounding box center [930, 411] width 82 height 41
click at [889, 391] on input "Vainilla" at bounding box center [888, 390] width 1 height 1
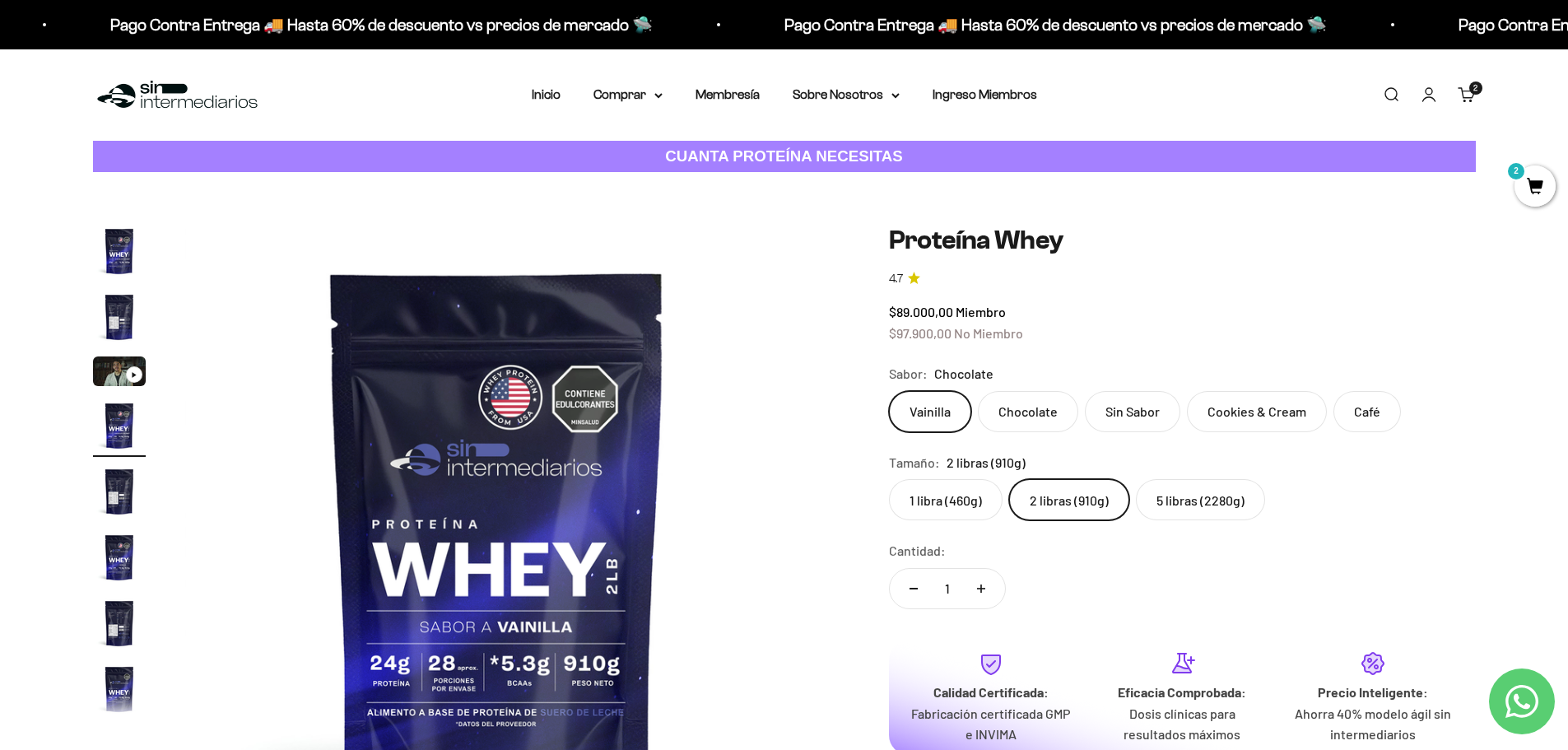
scroll to position [31, 0]
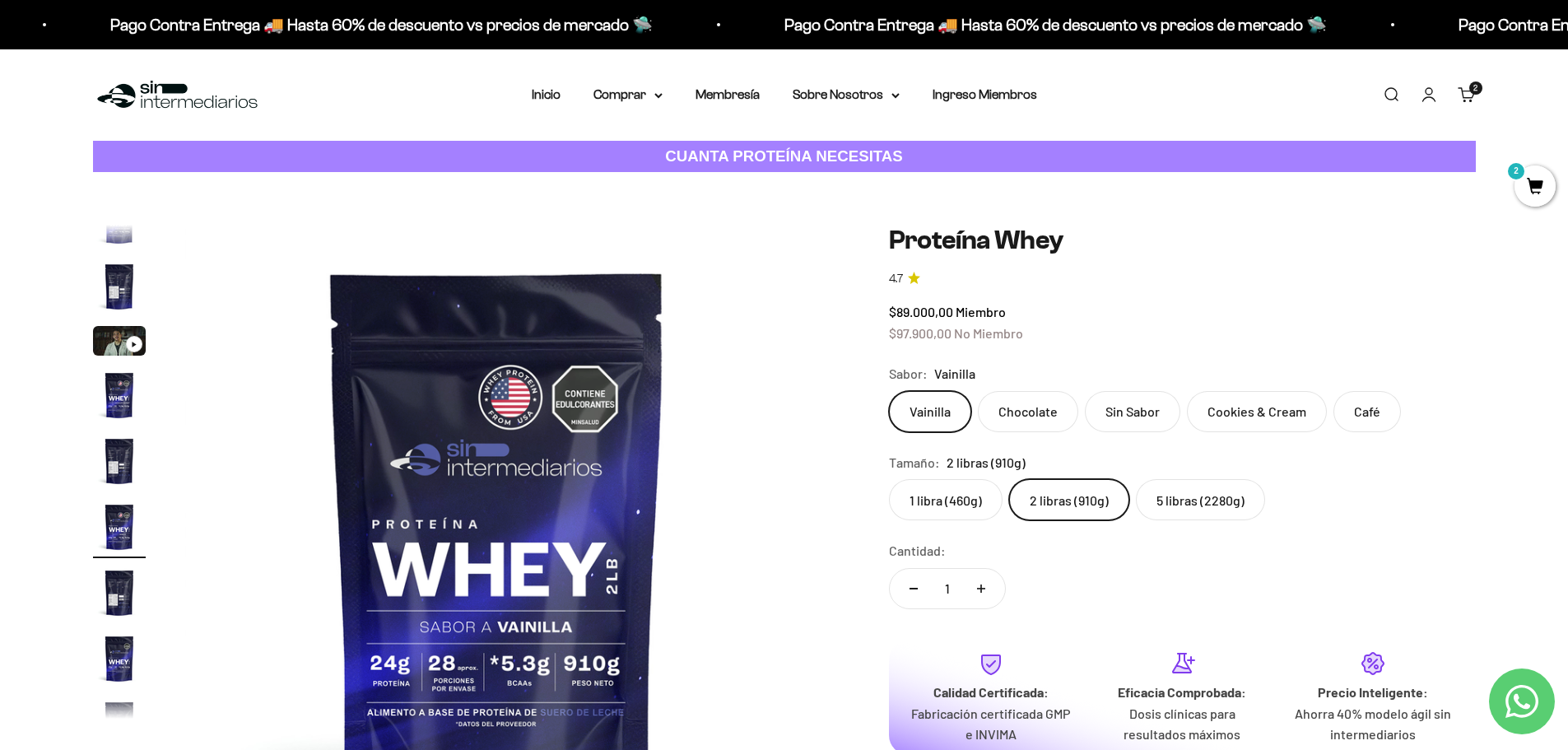
click at [1175, 502] on label "5 libras (2280g)" at bounding box center [1200, 499] width 129 height 41
click at [889, 479] on input "5 libras (2280g)" at bounding box center [888, 478] width 1 height 1
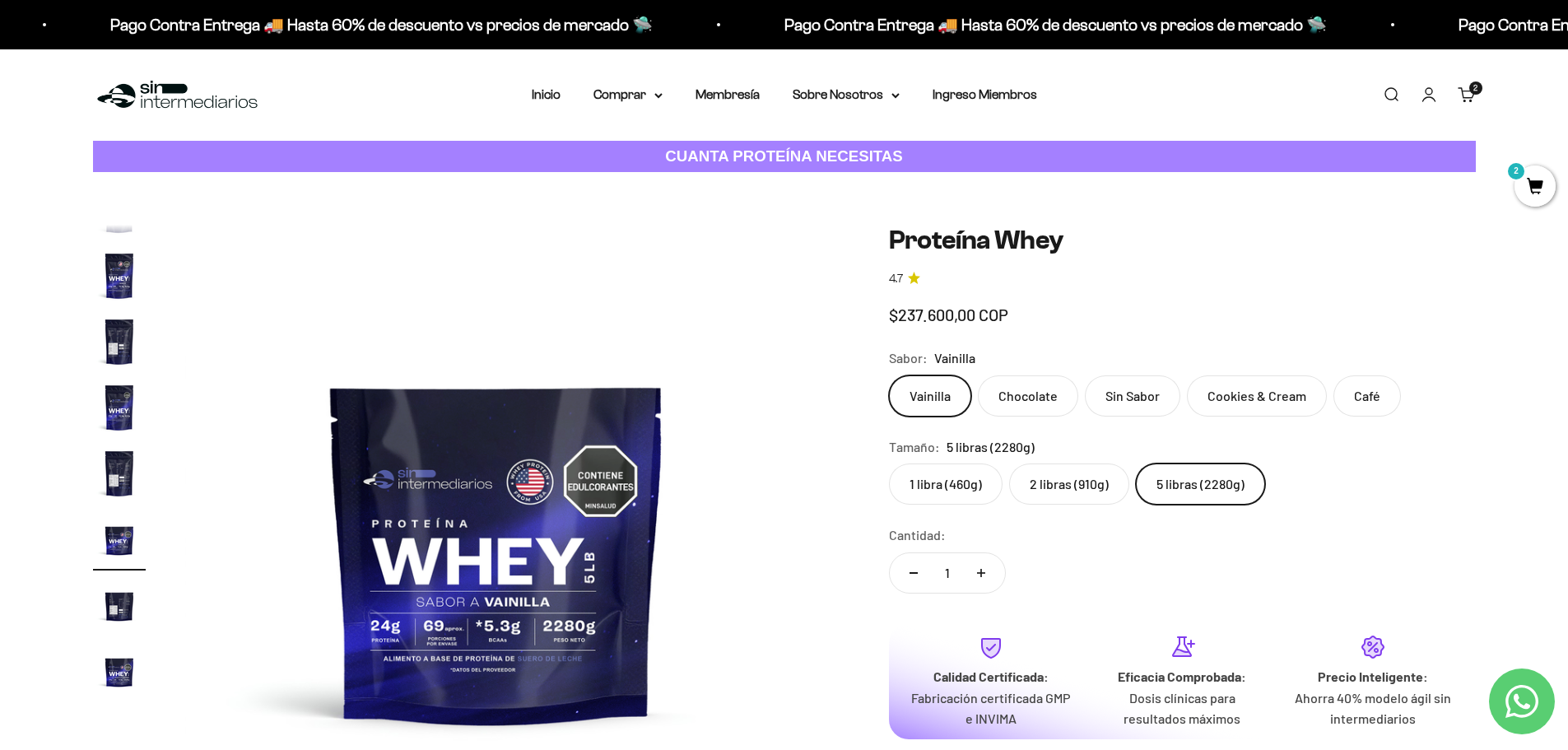
scroll to position [294, 0]
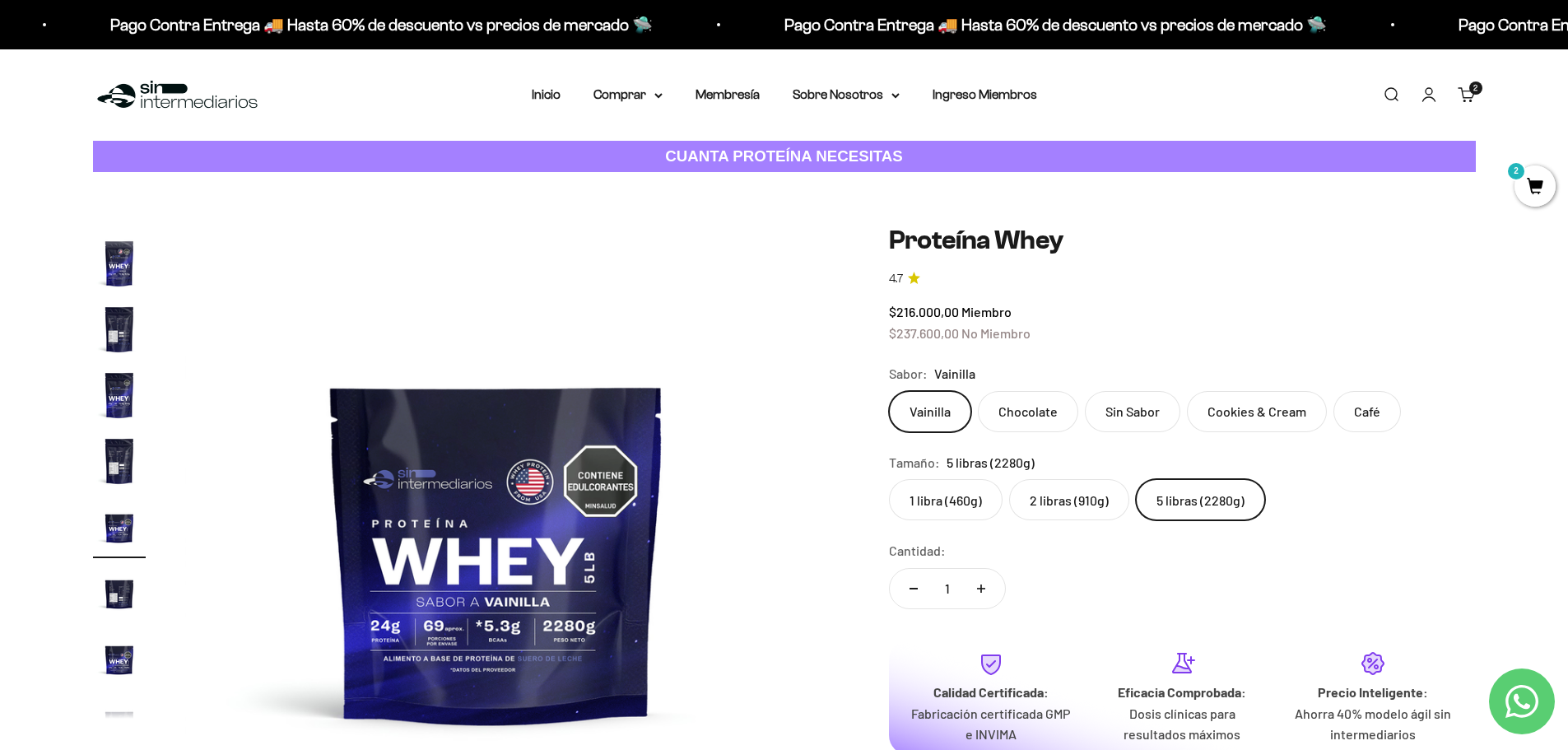
click at [1024, 415] on label "Chocolate" at bounding box center [1028, 411] width 100 height 41
click at [889, 391] on input "Chocolate" at bounding box center [888, 390] width 1 height 1
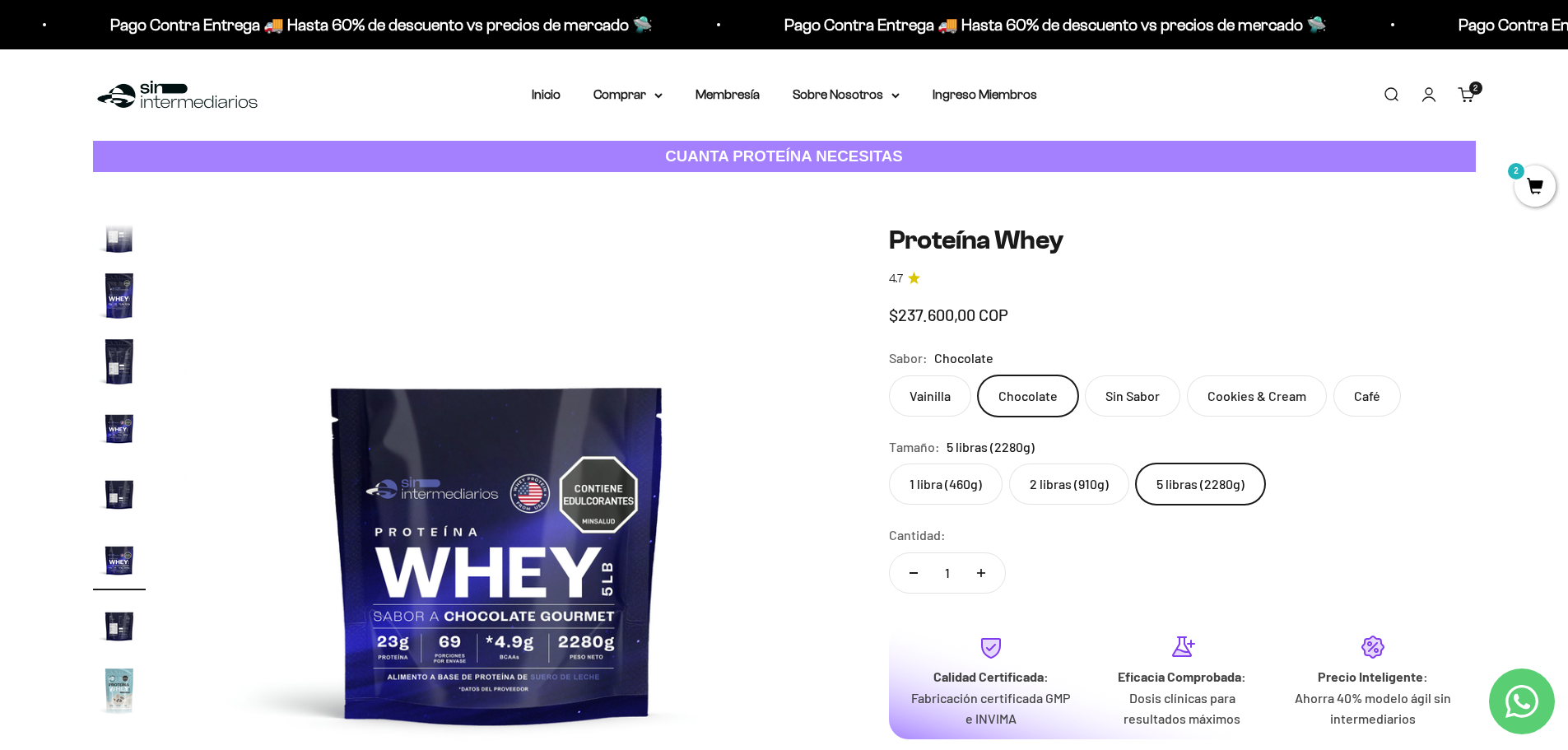
scroll to position [426, 0]
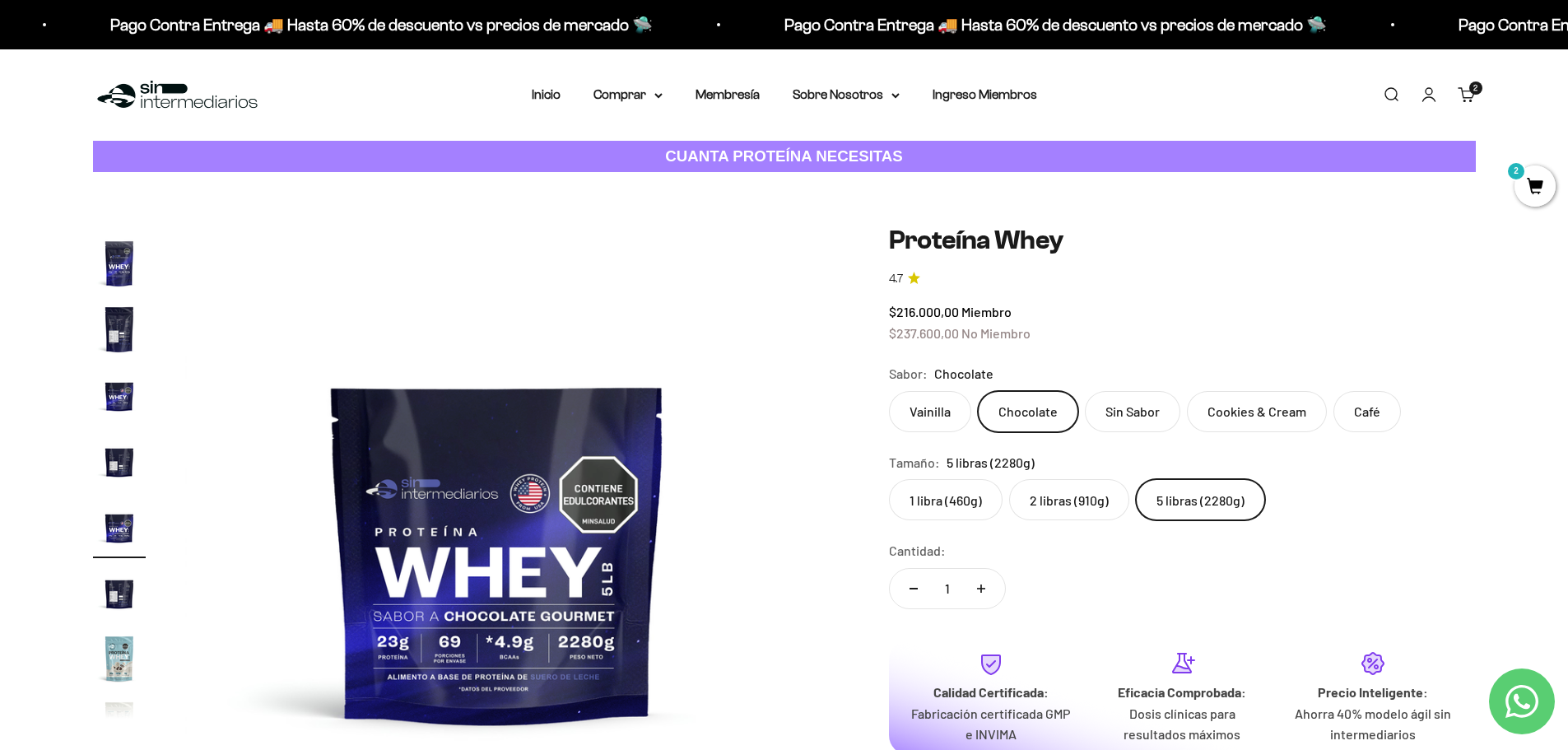
click at [933, 411] on label "Vainilla" at bounding box center [930, 411] width 82 height 41
click at [889, 391] on input "Vainilla" at bounding box center [888, 390] width 1 height 1
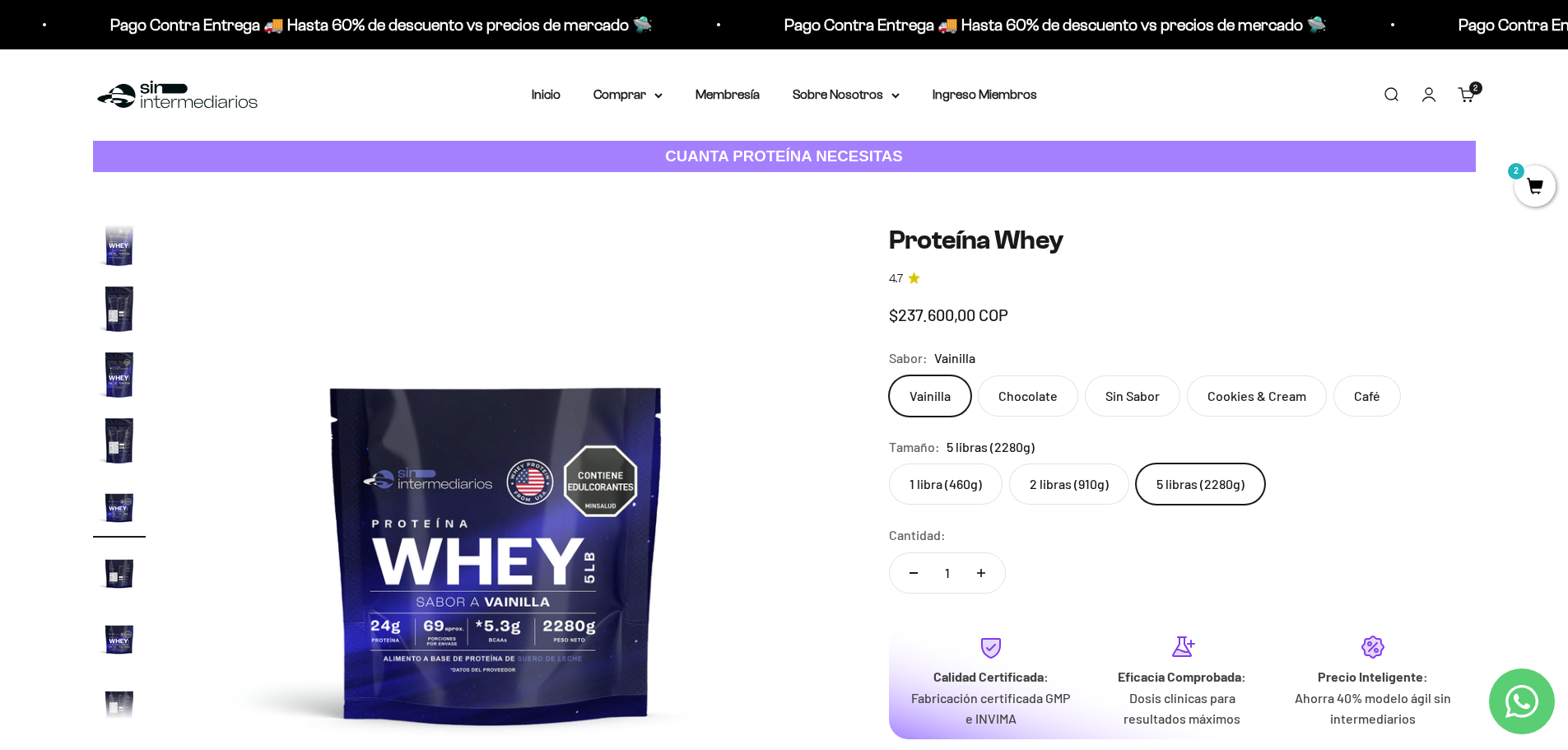
scroll to position [294, 0]
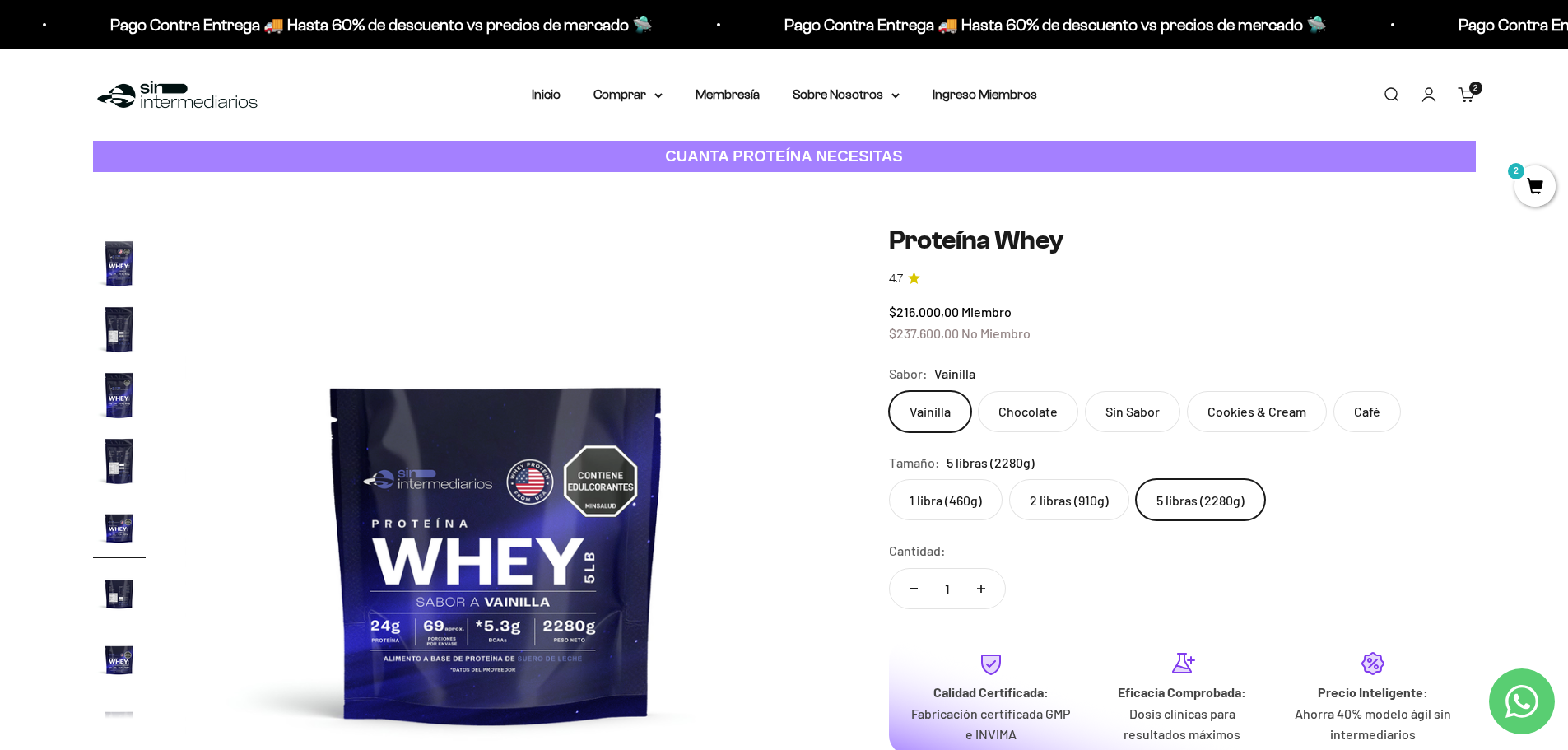
click at [1162, 496] on label "5 libras (2280g)" at bounding box center [1200, 499] width 129 height 41
click at [889, 479] on input "5 libras (2280g)" at bounding box center [888, 478] width 1 height 1
click at [1162, 496] on label "5 libras (2280g)" at bounding box center [1200, 499] width 129 height 41
click at [889, 479] on input "5 libras (2280g)" at bounding box center [888, 478] width 1 height 1
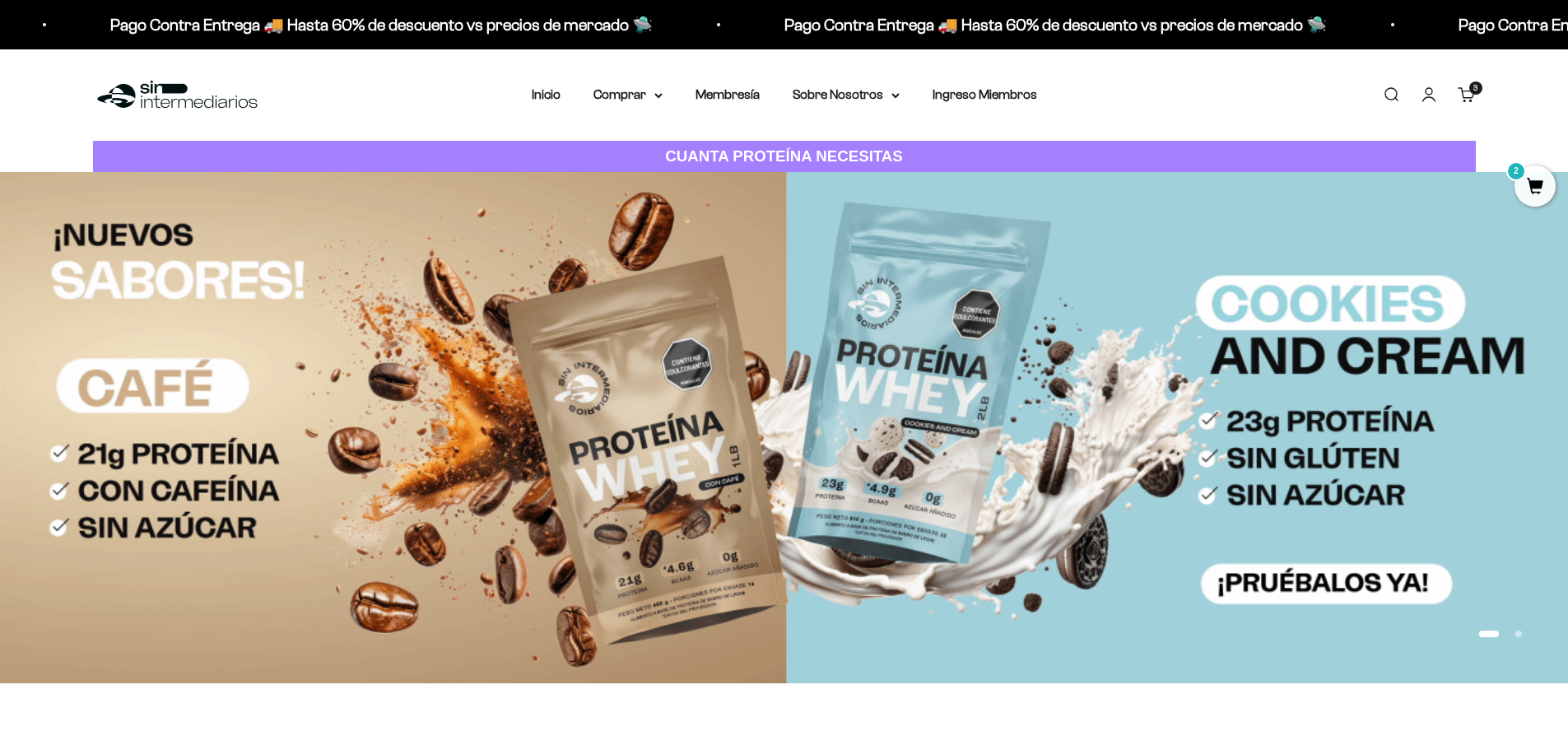
click at [1471, 95] on div "3 artículos 3" at bounding box center [1476, 88] width 13 height 13
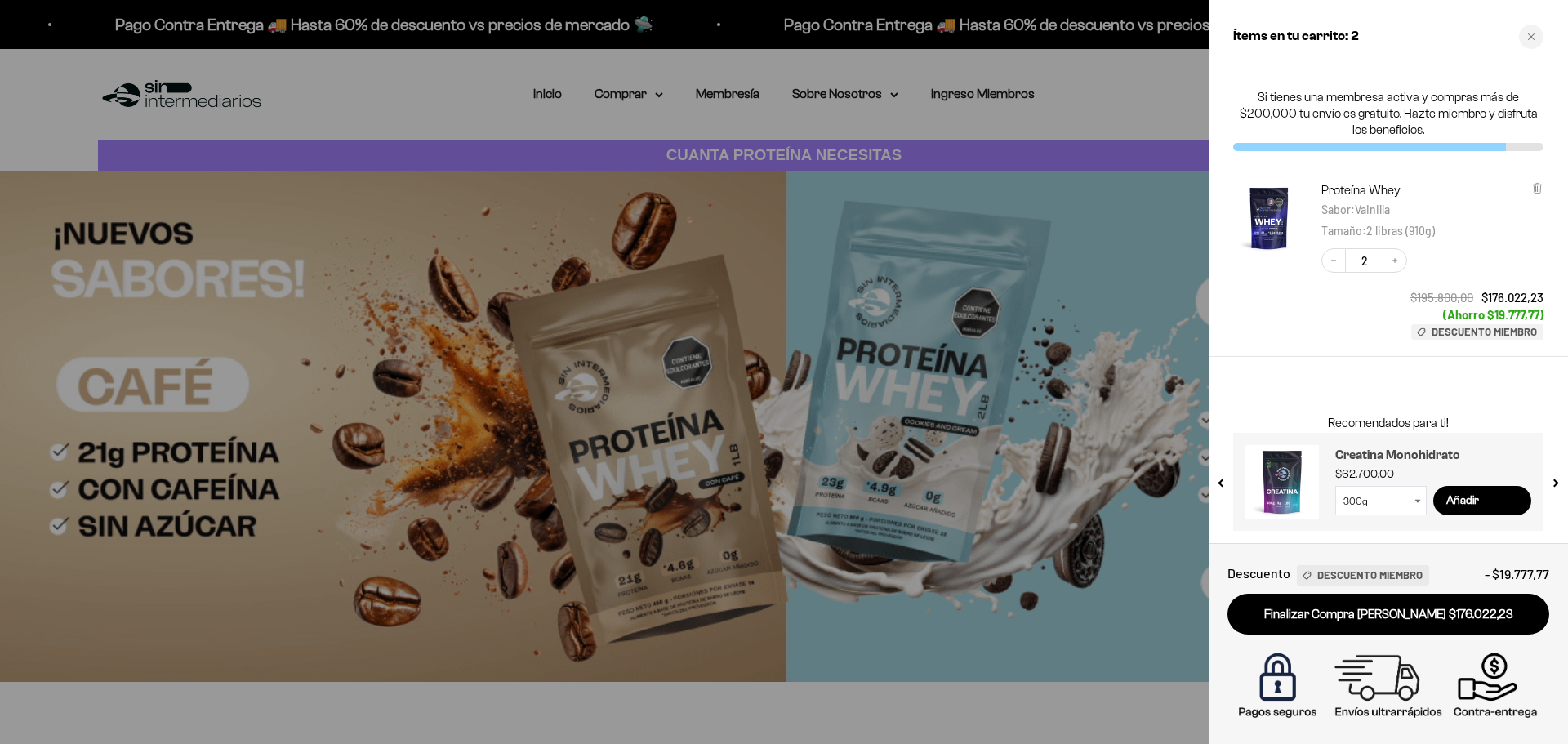
click at [1408, 458] on h3 "Creatina Monohidrato" at bounding box center [1433, 455] width 196 height 20
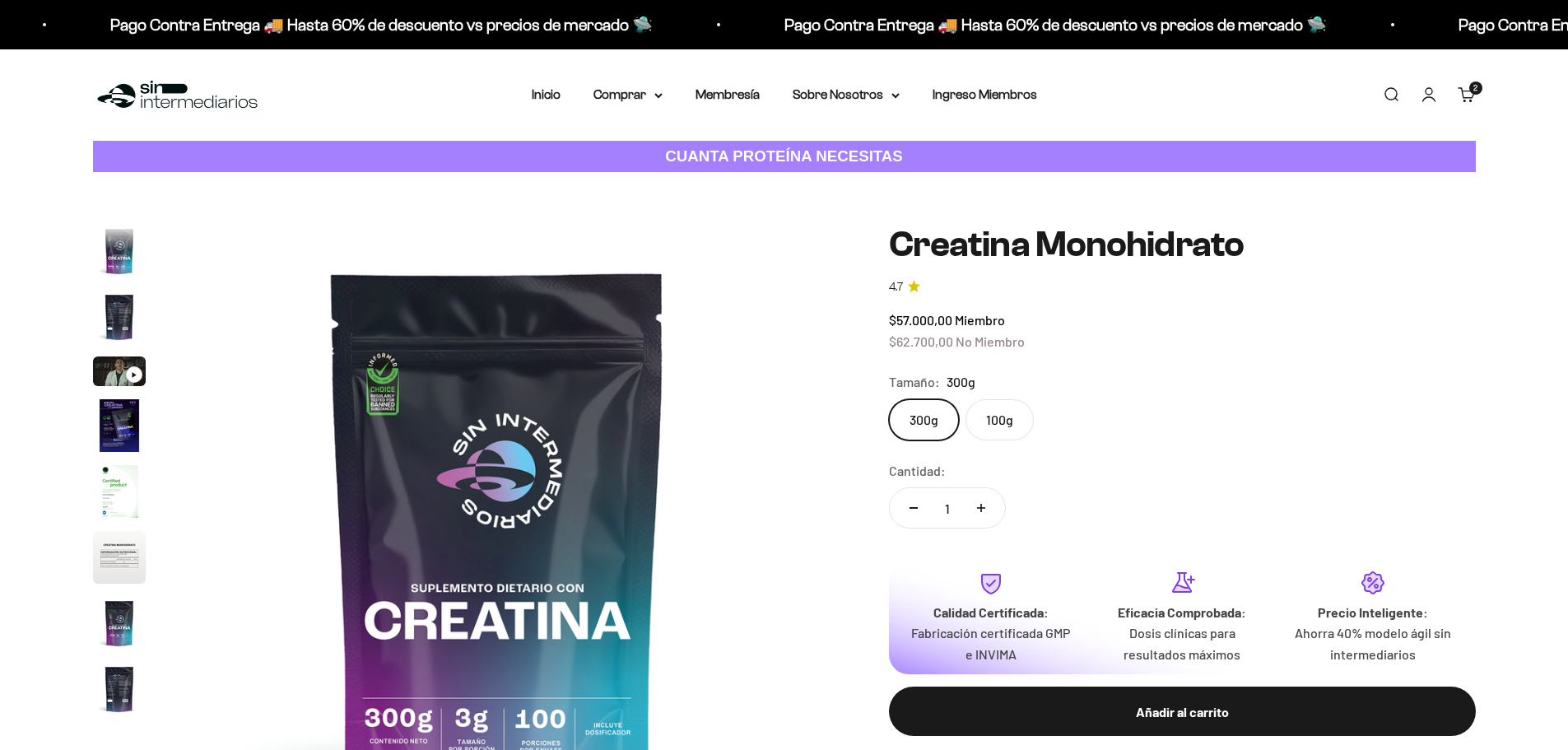
scroll to position [68, 0]
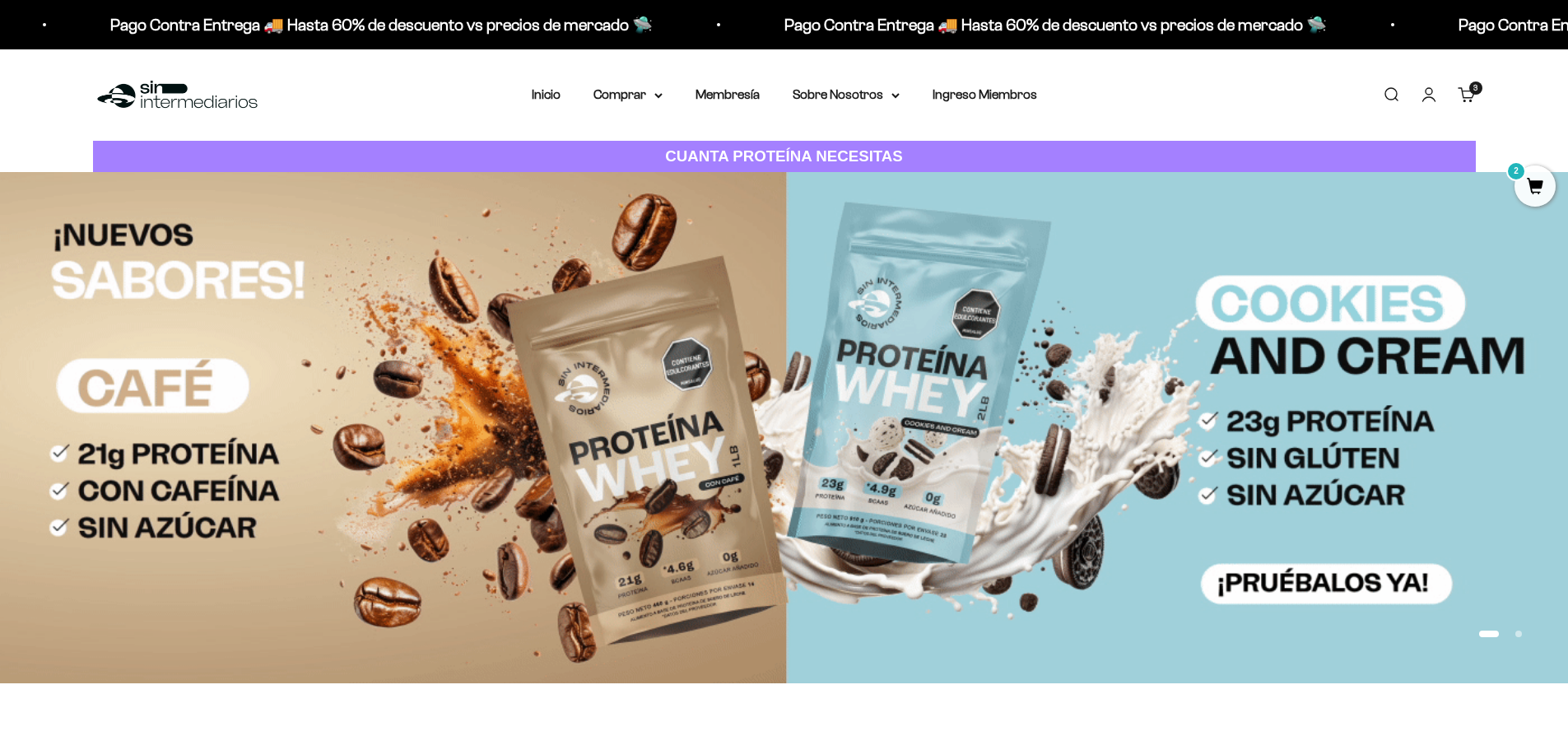
click at [1470, 90] on cart-count "3 artículos 3" at bounding box center [1476, 88] width 13 height 13
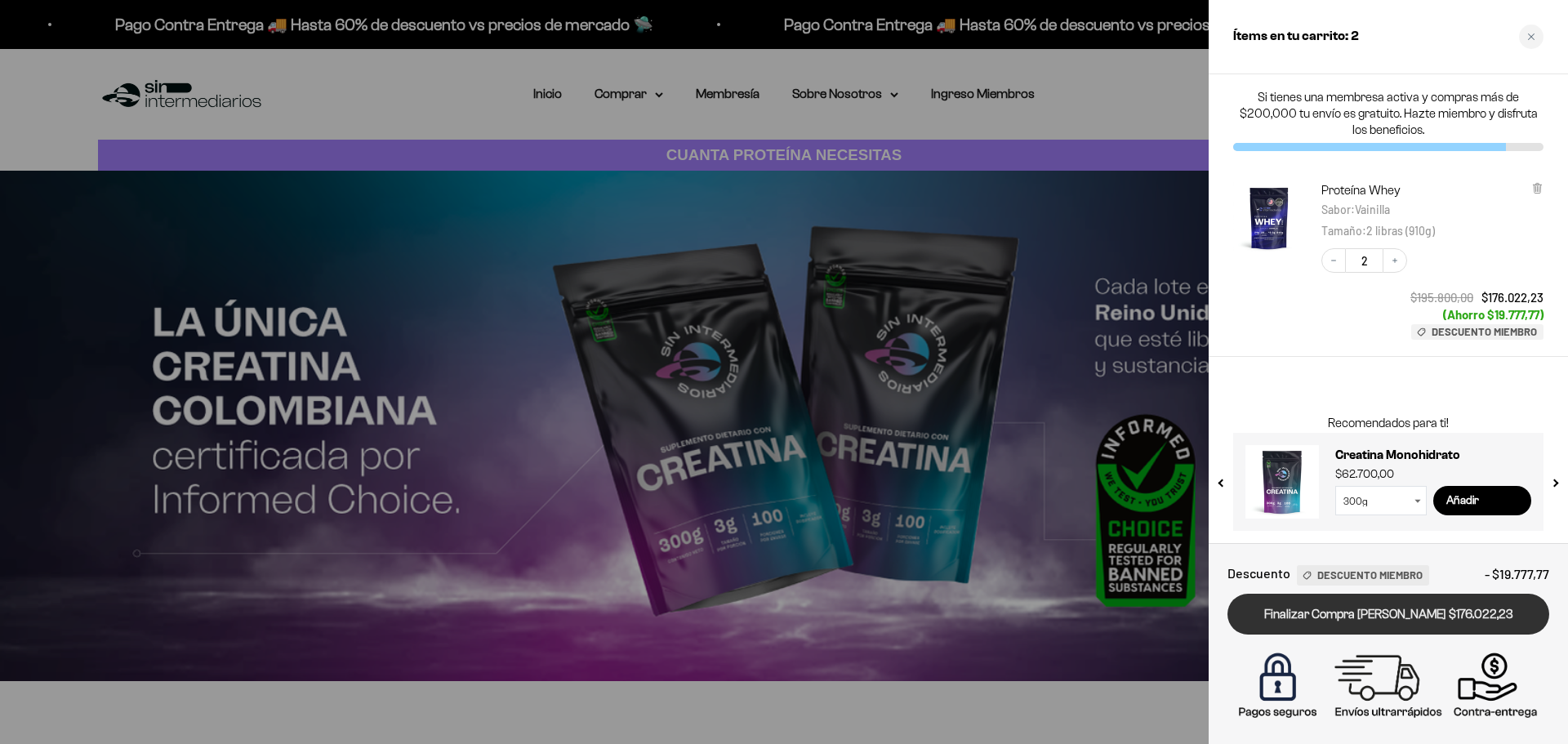
click at [1404, 610] on link "Finalizar Compra [PERSON_NAME] $176.022,23" at bounding box center [1388, 615] width 322 height 42
